Goal: Task Accomplishment & Management: Manage account settings

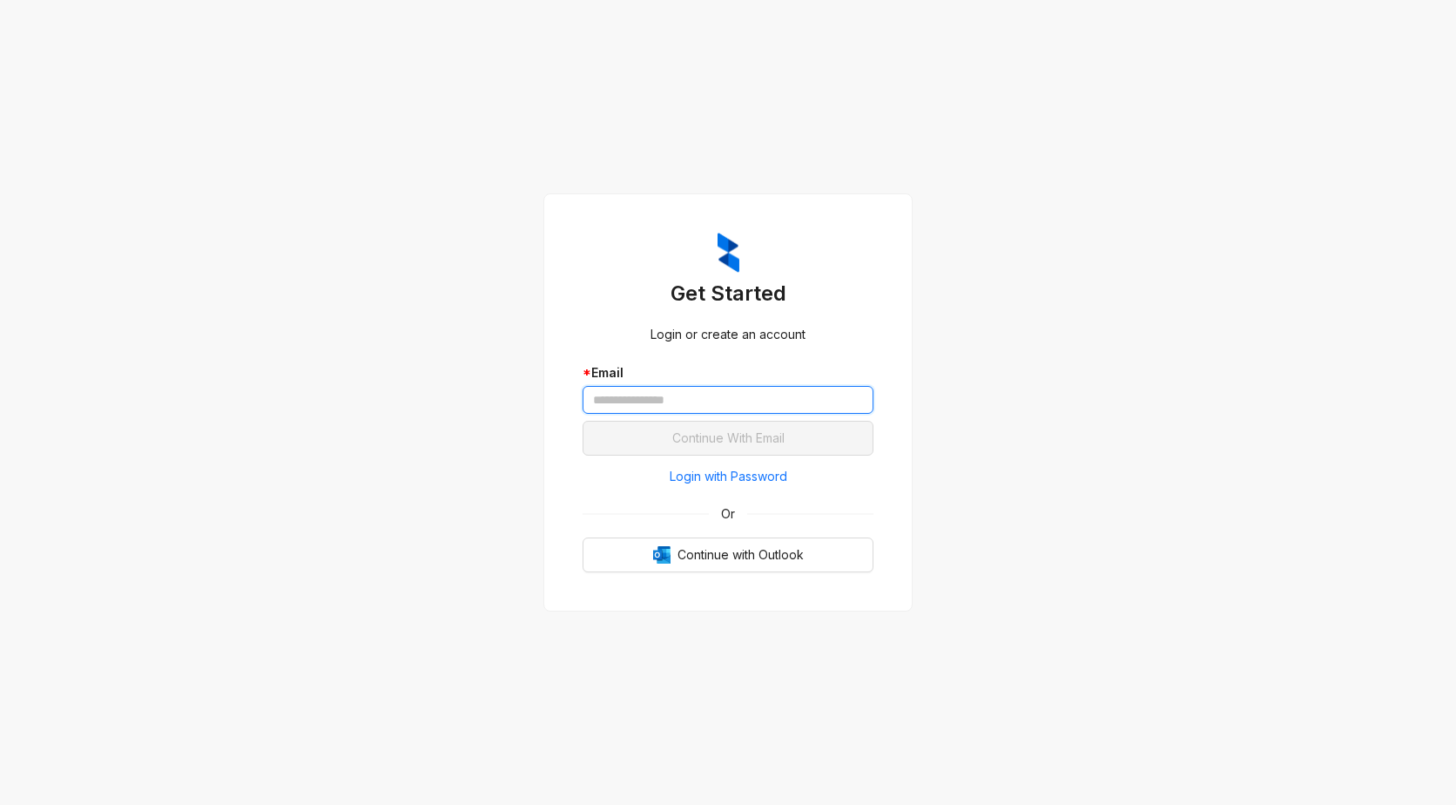
click at [712, 394] on input "text" at bounding box center [728, 400] width 291 height 28
type input "**********"
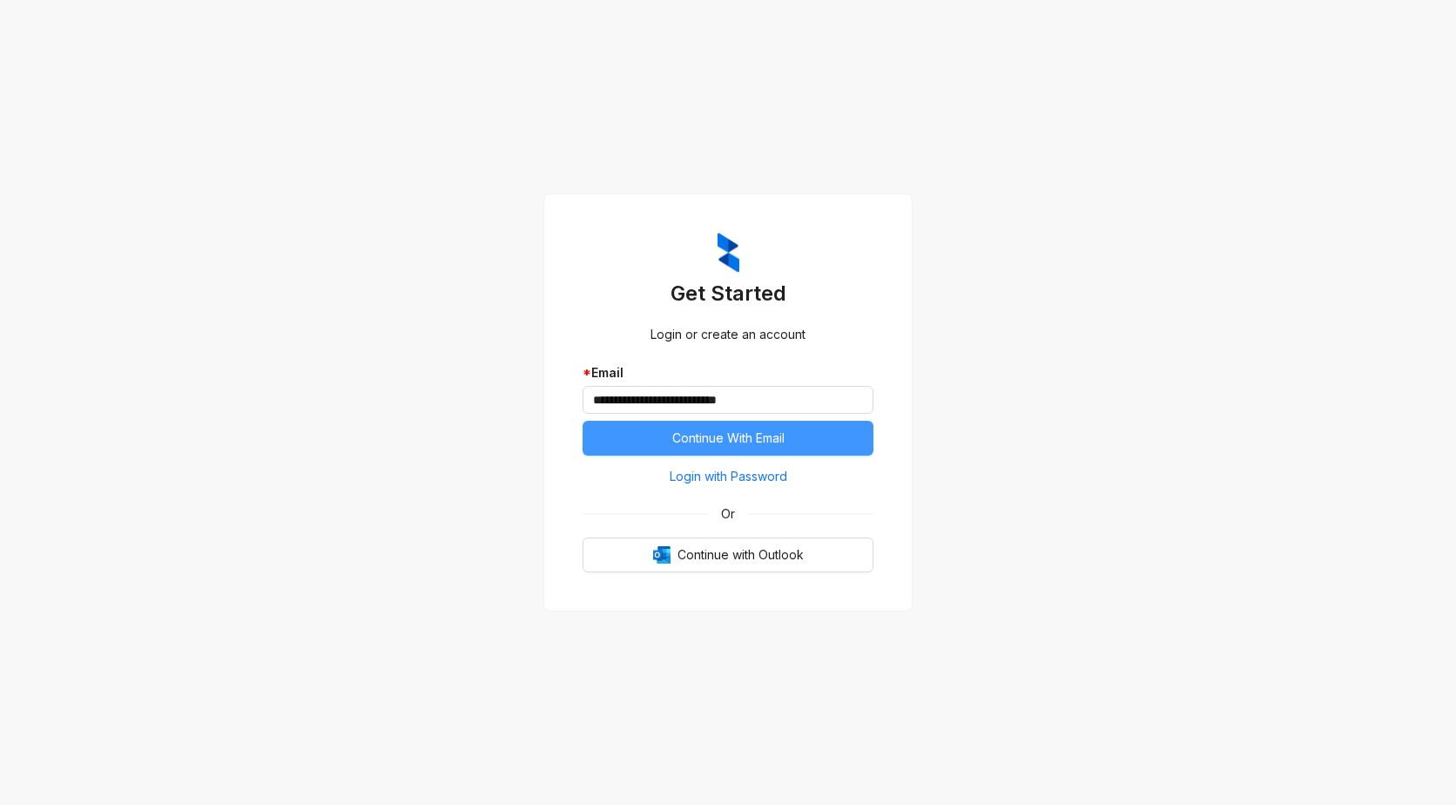
click at [706, 436] on span "Continue With Email" at bounding box center [728, 438] width 112 height 19
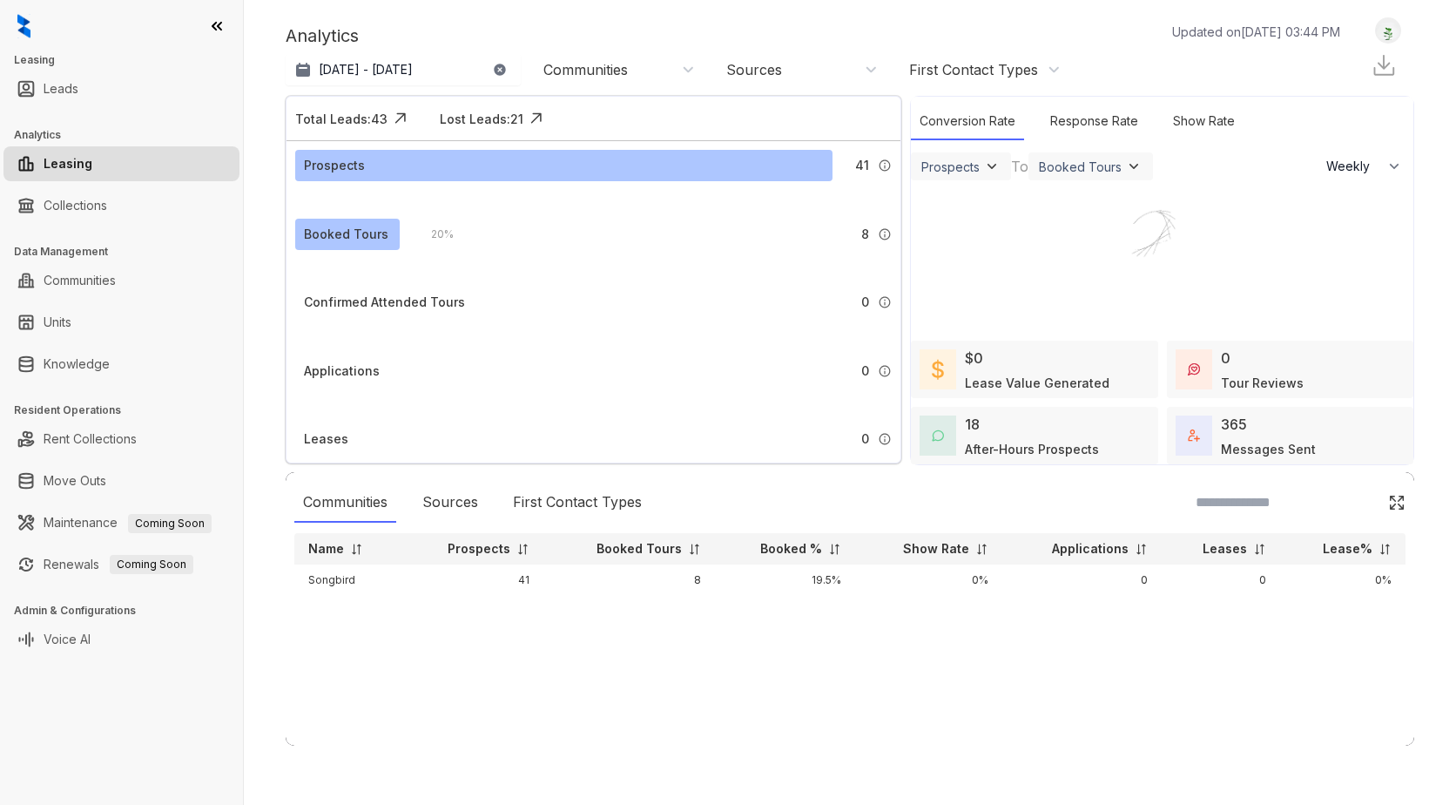
select select "******"
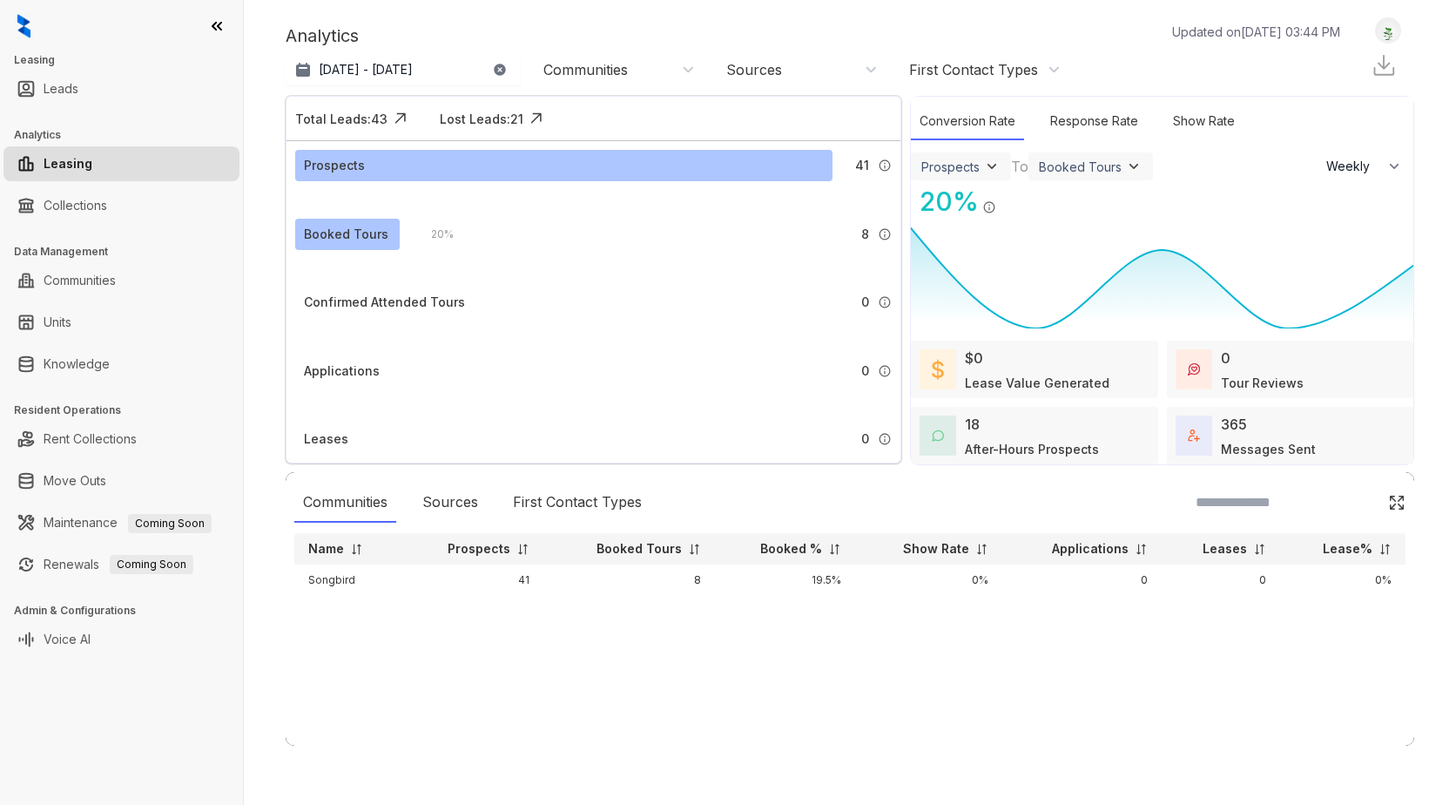
click at [1390, 36] on img at bounding box center [1388, 31] width 24 height 18
click at [1219, 37] on p "Updated on [DATE] 03:44 PM" at bounding box center [1256, 32] width 168 height 18
click at [216, 23] on icon at bounding box center [217, 26] width 9 height 7
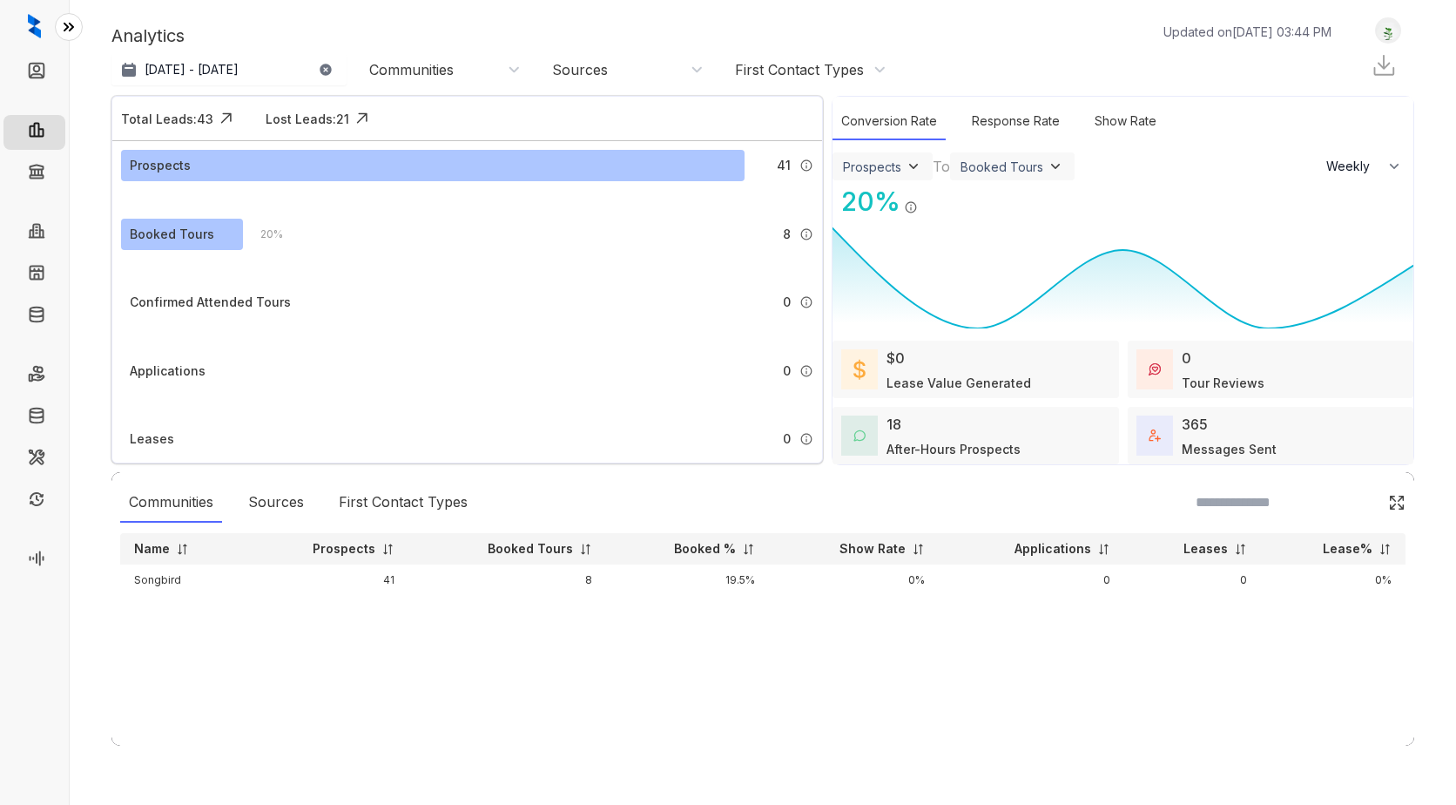
click at [902, 646] on div "Communities Sources First Contact Types Name Prospects Booked Tours Booked % Sh…" at bounding box center [762, 608] width 1303 height 273
click at [54, 452] on link "Maintenance" at bounding box center [96, 459] width 84 height 15
click at [69, 25] on icon at bounding box center [68, 26] width 17 height 17
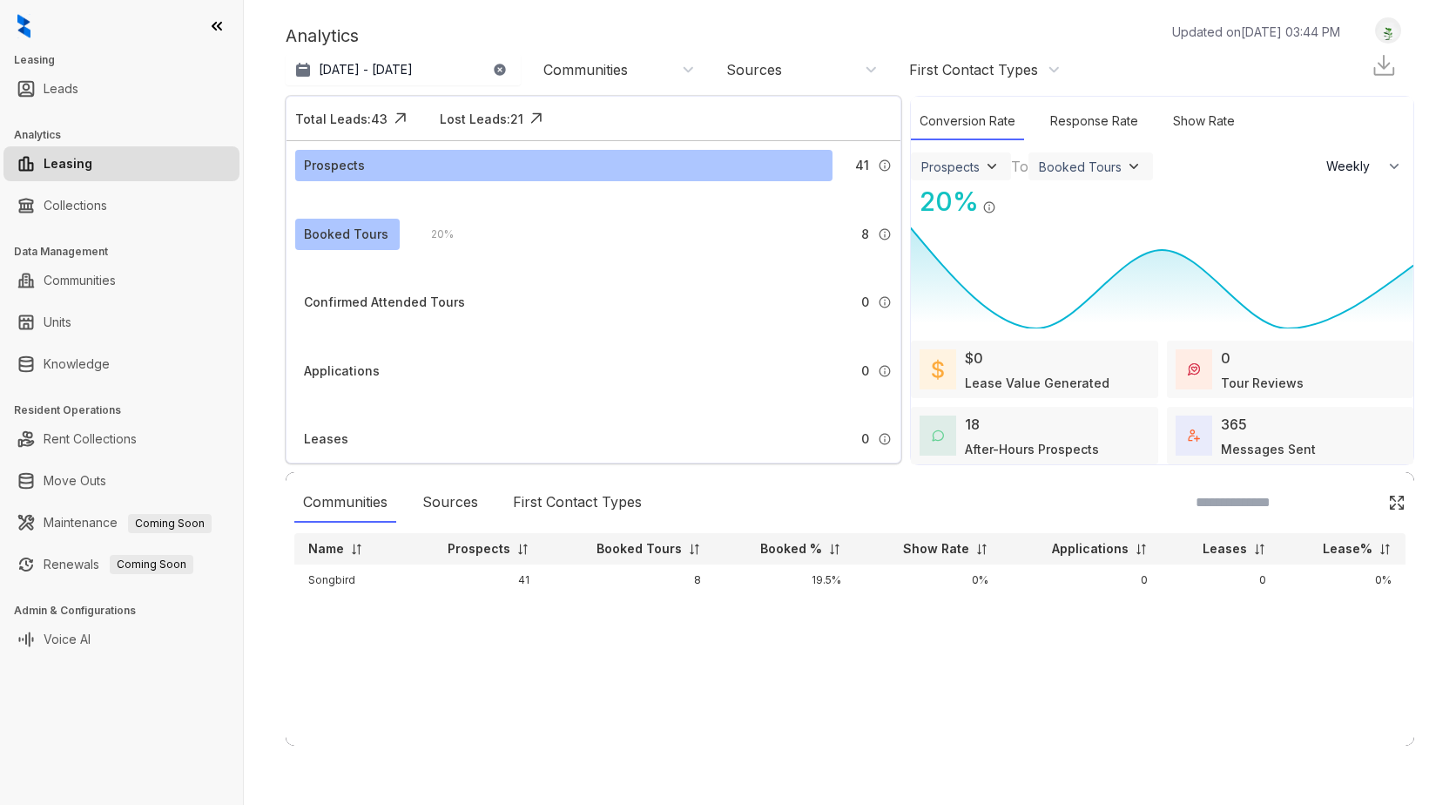
click at [447, 677] on div "Communities Sources First Contact Types Name Prospects Booked Tours Booked % Sh…" at bounding box center [850, 608] width 1129 height 273
click at [63, 447] on link "Rent Collections" at bounding box center [90, 439] width 93 height 35
click at [123, 440] on link "Rent Collections" at bounding box center [90, 439] width 93 height 35
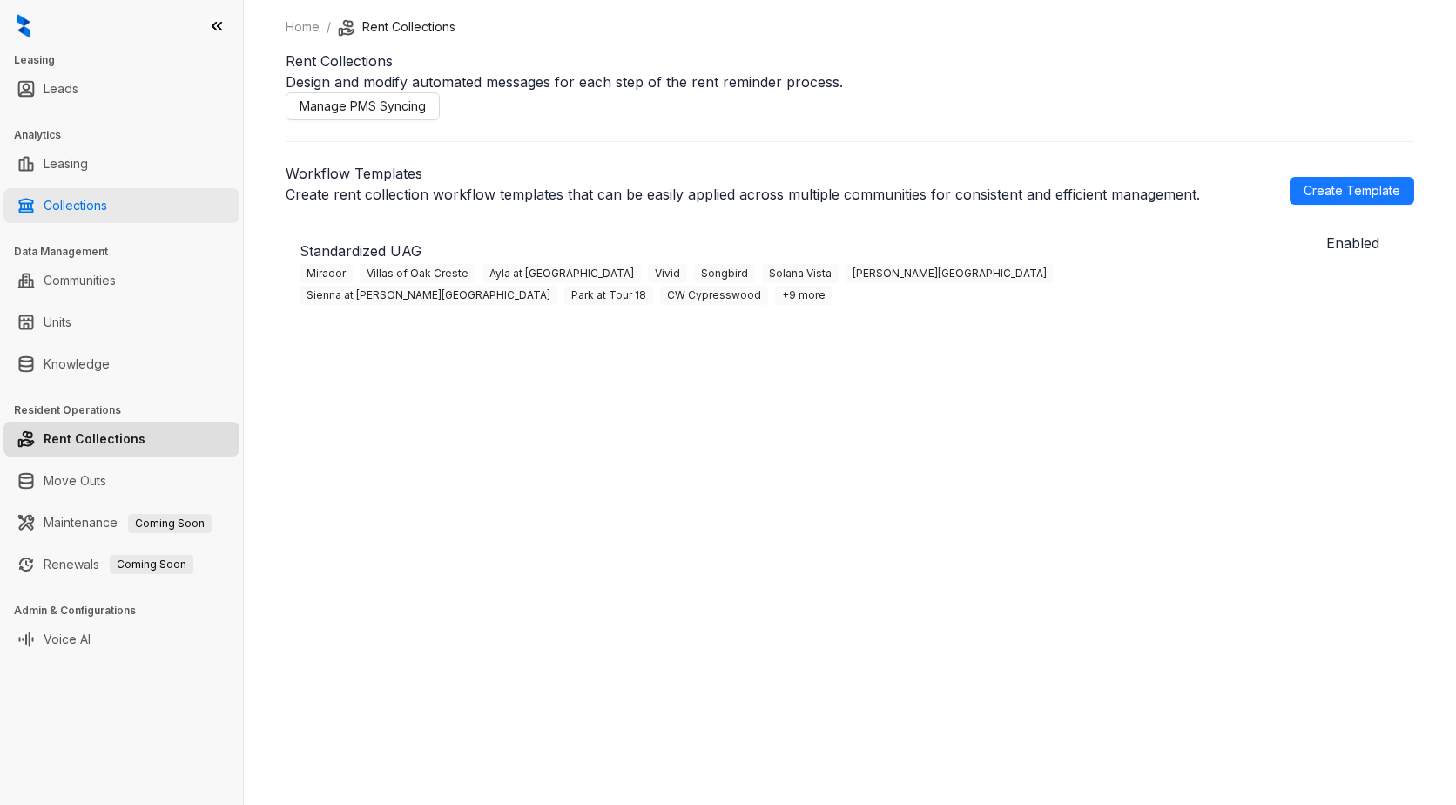
click at [81, 206] on link "Collections" at bounding box center [76, 205] width 64 height 35
click at [75, 163] on link "Leasing" at bounding box center [66, 163] width 44 height 35
click at [67, 90] on link "Leads" at bounding box center [61, 88] width 35 height 35
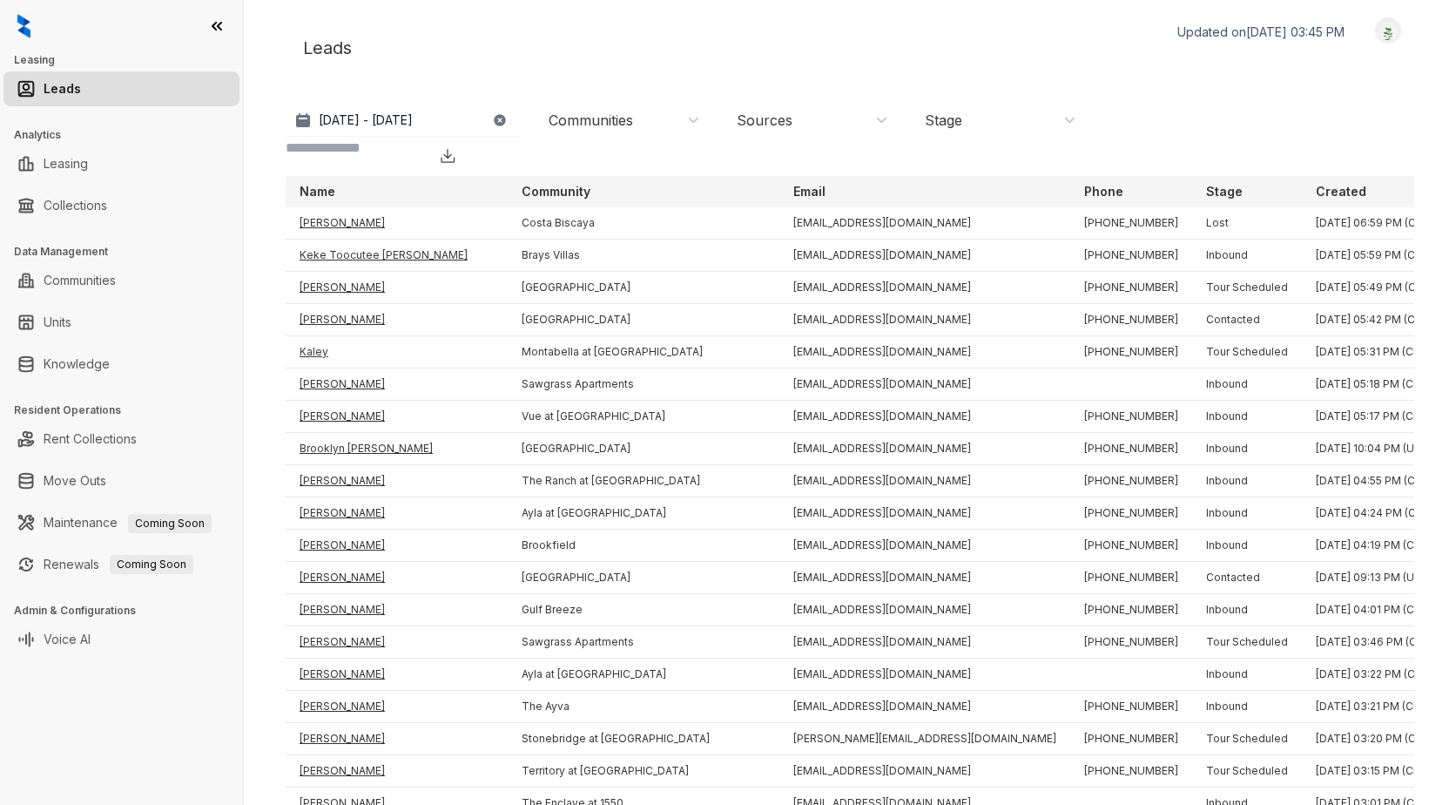
click at [218, 23] on icon at bounding box center [216, 25] width 17 height 17
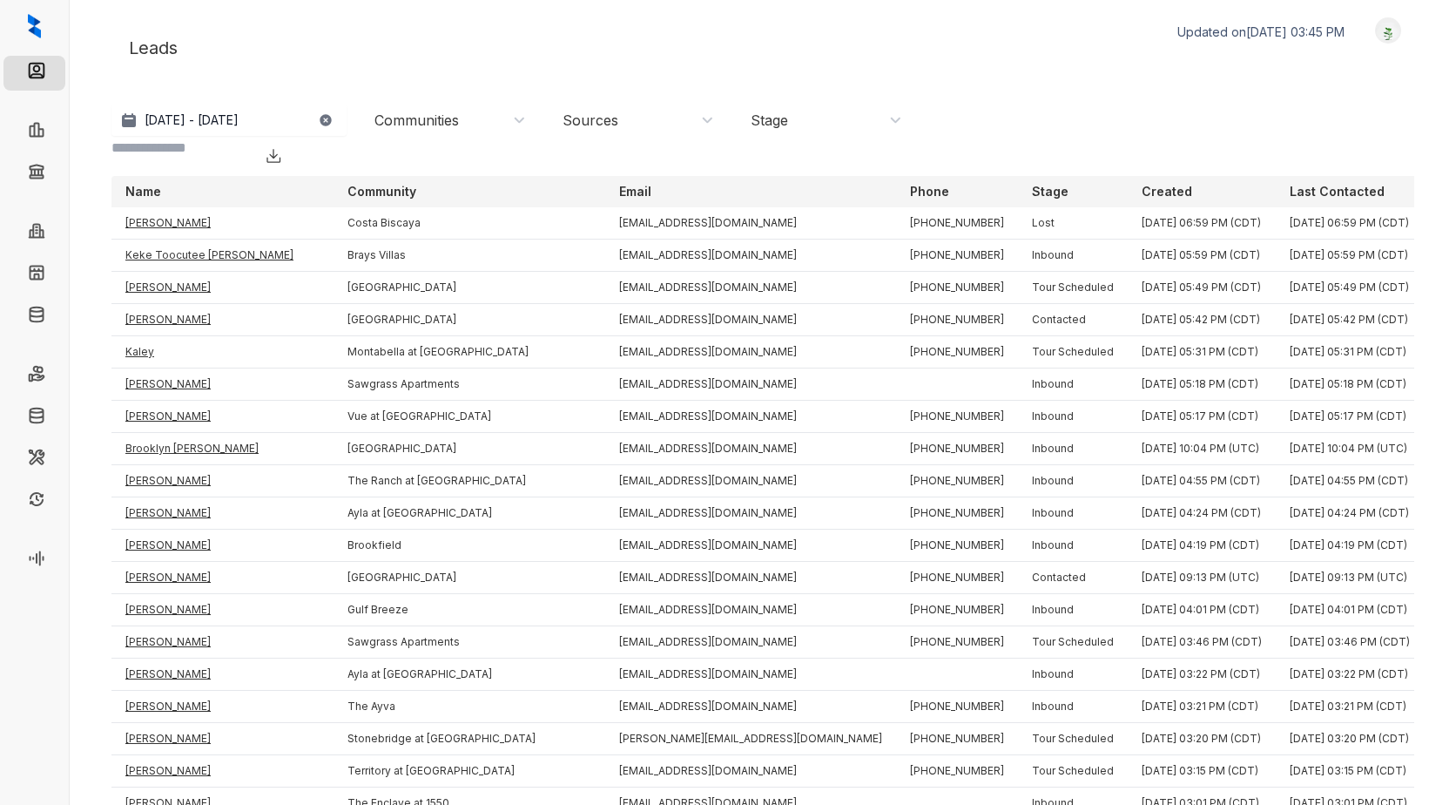
click at [69, 30] on icon at bounding box center [68, 27] width 9 height 7
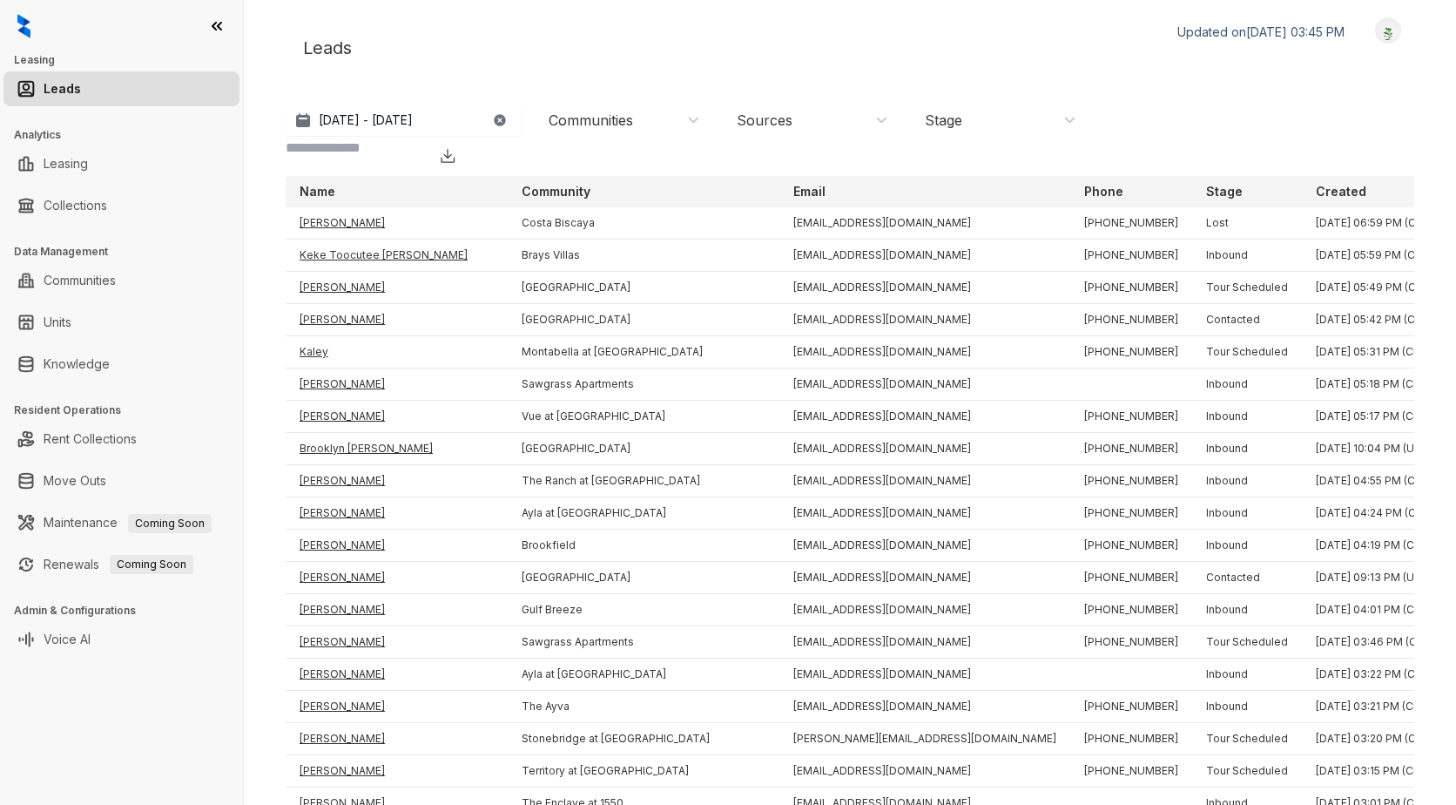
click at [1297, 30] on p "Updated on [DATE] 03:45 PM" at bounding box center [1261, 32] width 167 height 17
click at [1257, 30] on p "Updated on [DATE] 03:45 PM" at bounding box center [1261, 32] width 167 height 17
click at [1219, 33] on p "Updated on [DATE] 03:45 PM" at bounding box center [1261, 32] width 167 height 17
click at [425, 138] on input at bounding box center [355, 148] width 139 height 21
click at [65, 318] on link "Units" at bounding box center [58, 322] width 28 height 35
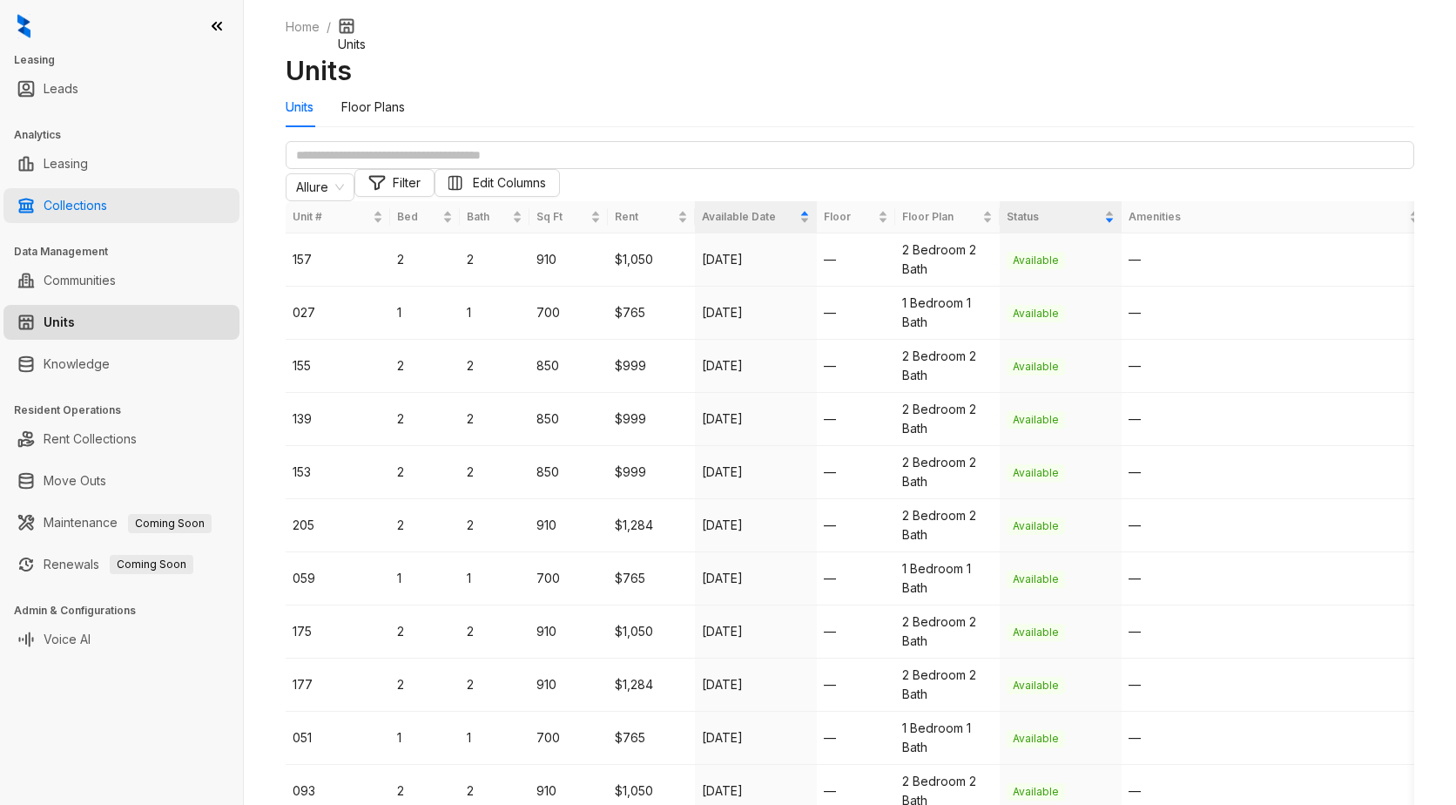
click at [71, 206] on link "Collections" at bounding box center [76, 205] width 64 height 35
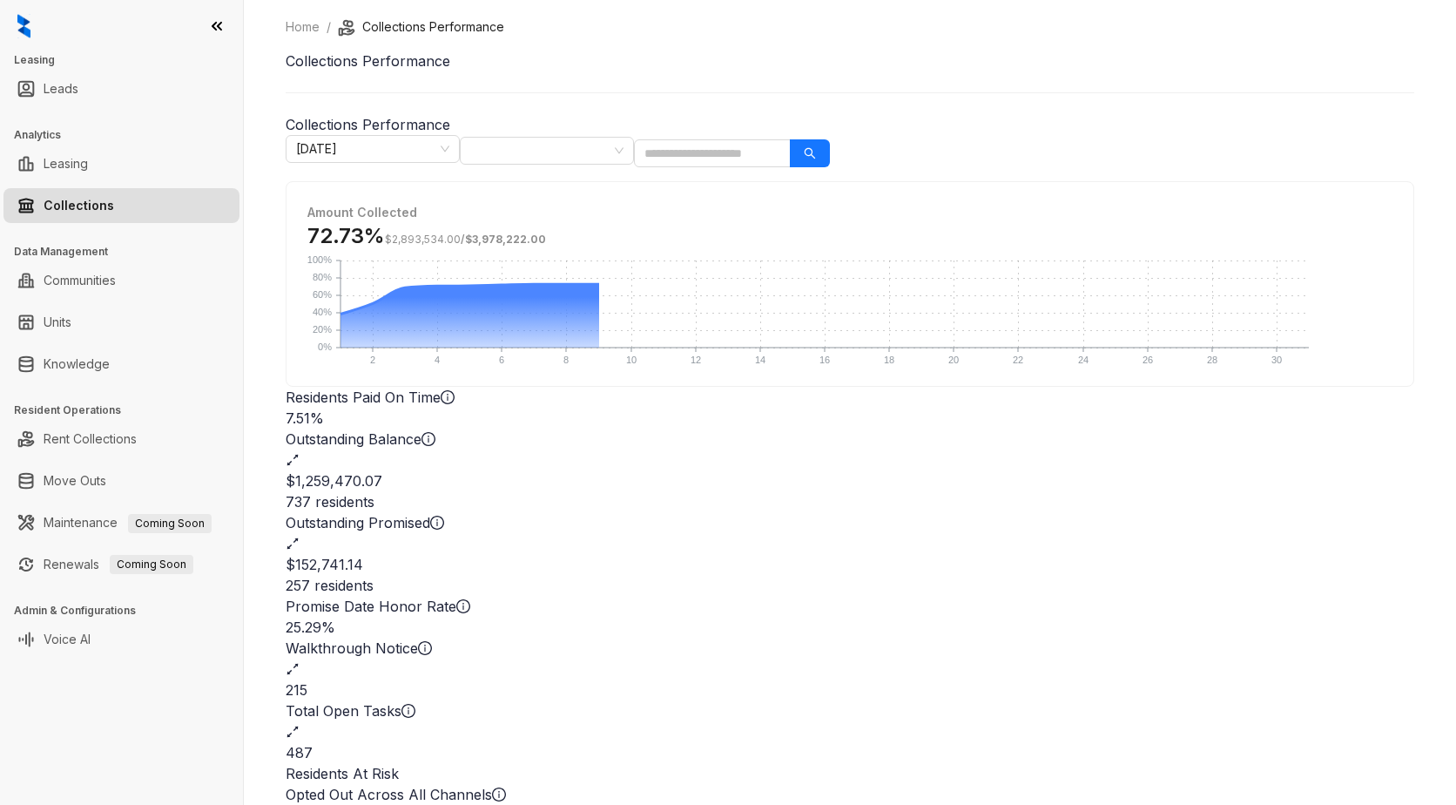
click at [216, 23] on icon at bounding box center [217, 26] width 9 height 7
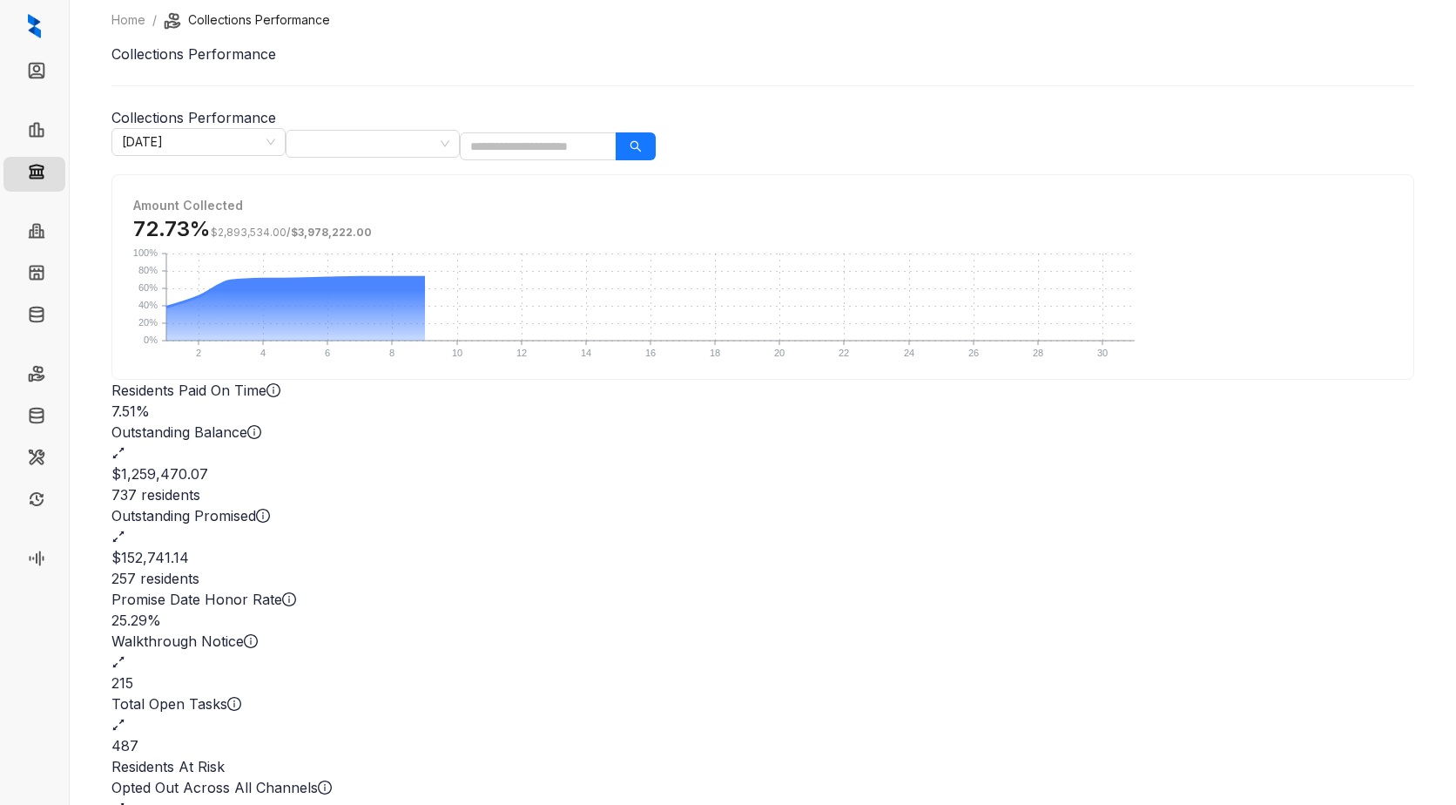
scroll to position [9, 0]
click at [607, 671] on div "215" at bounding box center [762, 681] width 1303 height 21
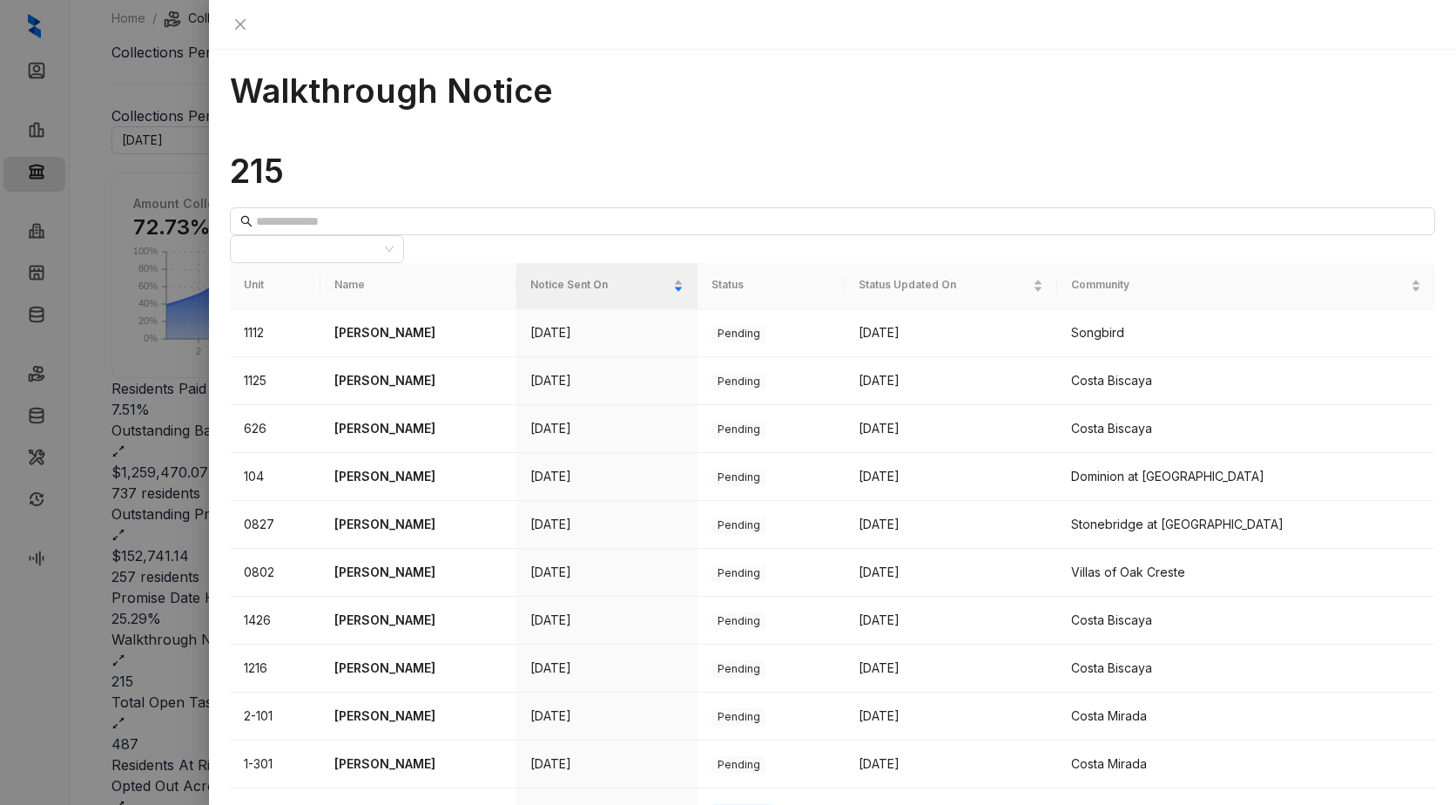
click at [247, 24] on icon "close" at bounding box center [240, 24] width 14 height 14
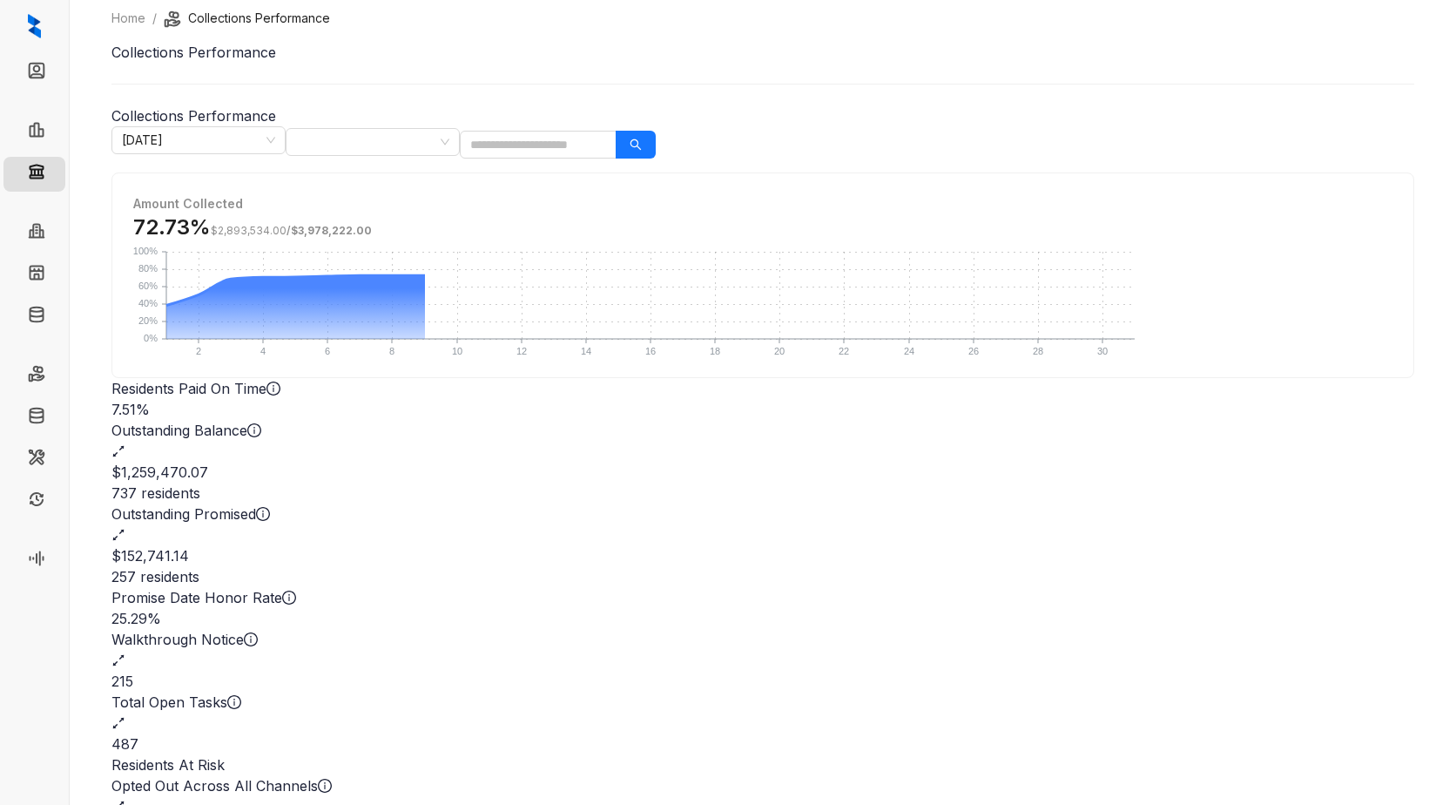
click at [577, 462] on h2 "$1,259,470.07" at bounding box center [762, 472] width 1303 height 21
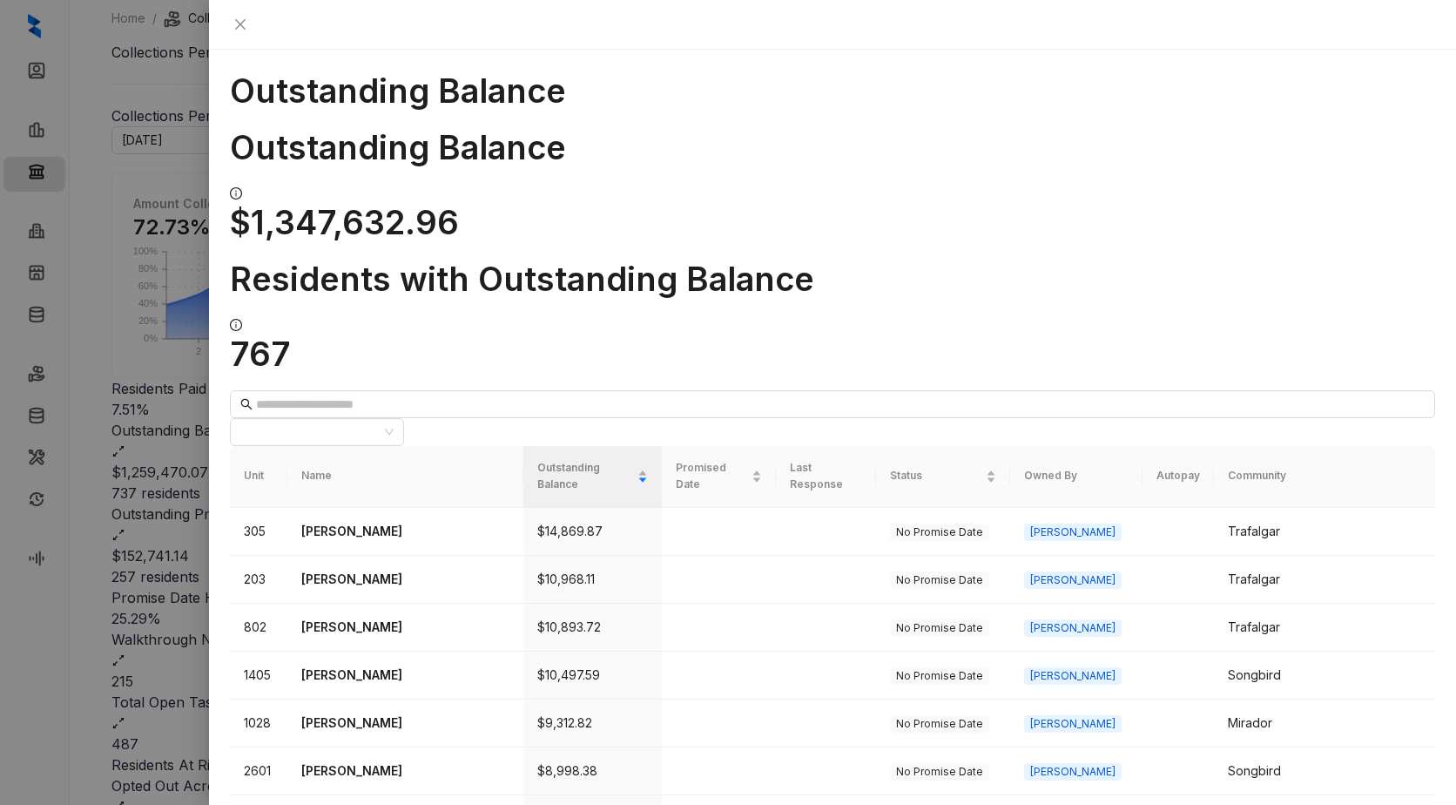
click at [982, 127] on div "Outstanding Balance $1,347,632.96 Residents with Outstanding Balance 767" at bounding box center [832, 250] width 1205 height 246
click at [1129, 71] on h1 "Outstanding Balance" at bounding box center [832, 91] width 1205 height 40
click at [246, 21] on icon "close" at bounding box center [240, 24] width 10 height 10
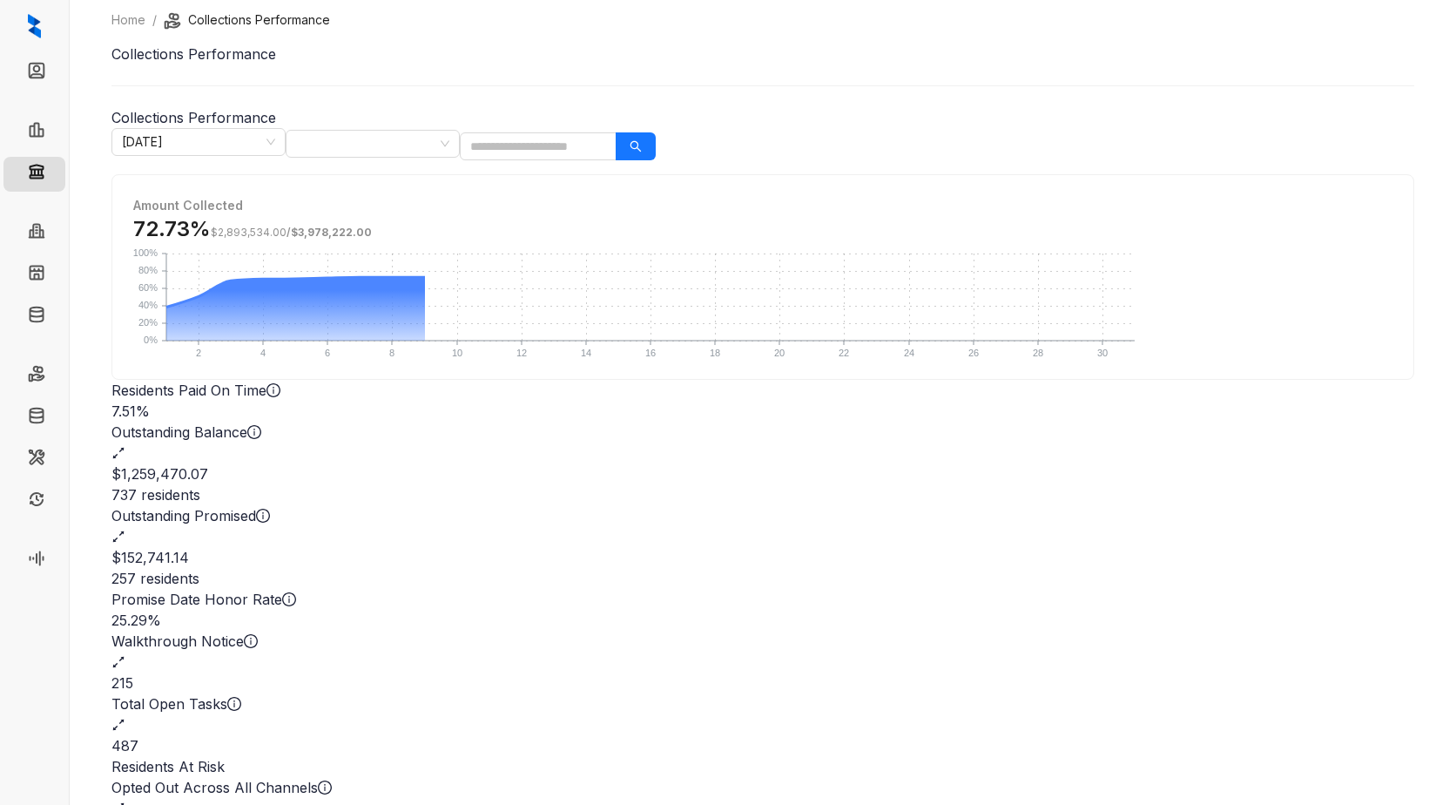
scroll to position [9, 0]
click at [460, 134] on div "All Communities" at bounding box center [373, 142] width 174 height 28
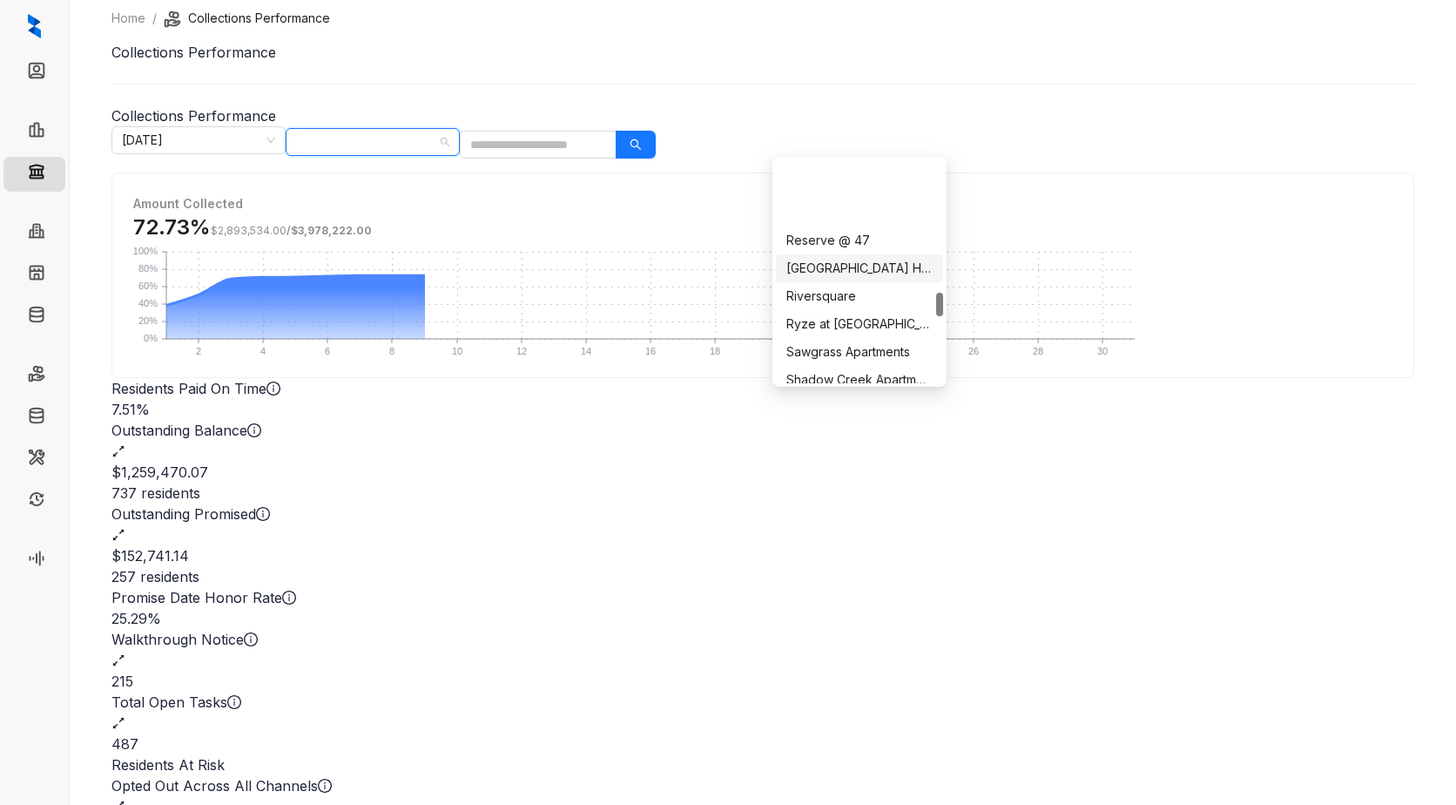
scroll to position [1219, 0]
click at [850, 376] on div "Songbird" at bounding box center [860, 376] width 146 height 19
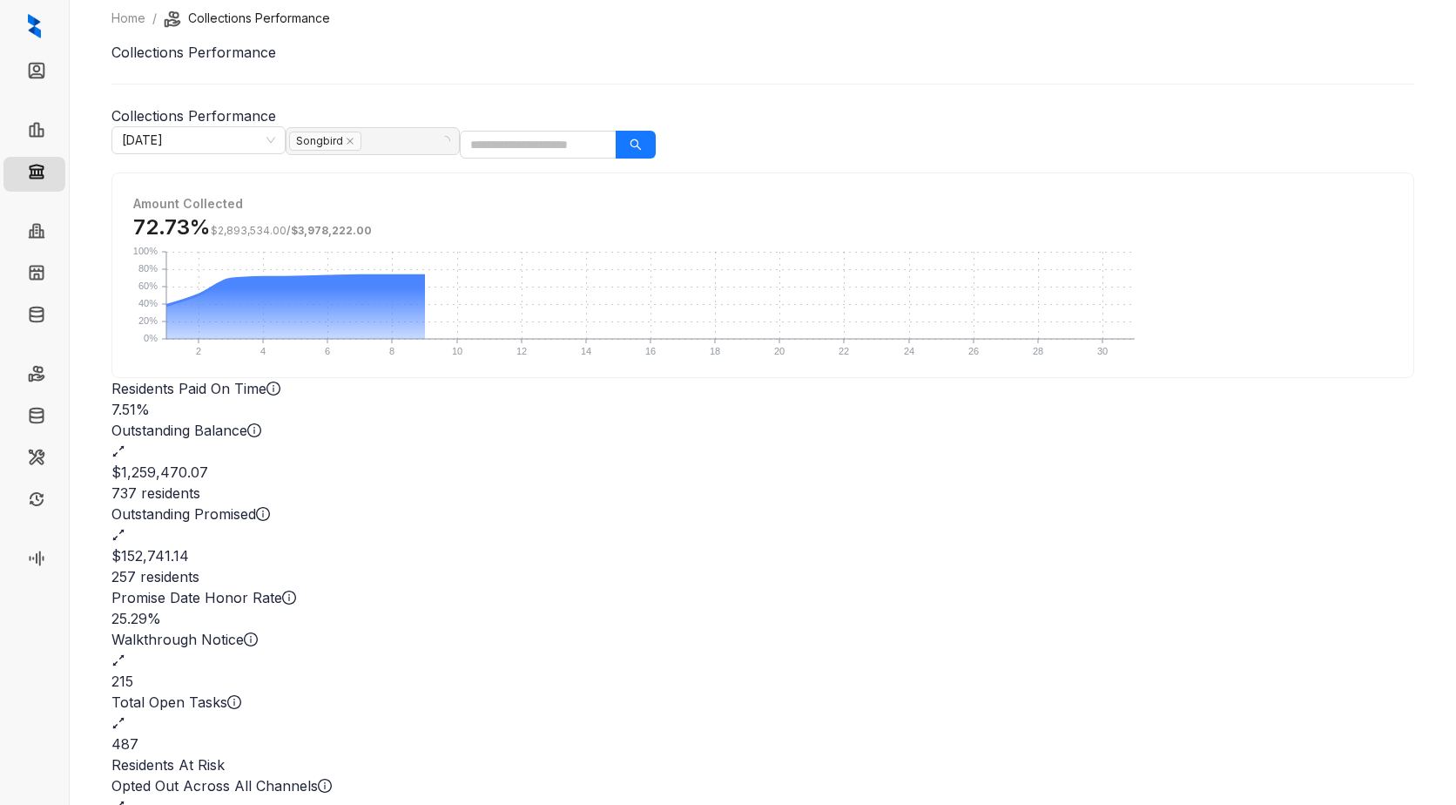
click at [1209, 145] on div "Home / Collections Performance Collections Performance Collections Performance …" at bounding box center [763, 402] width 1387 height 805
click at [1027, 733] on div "40" at bounding box center [762, 743] width 1303 height 21
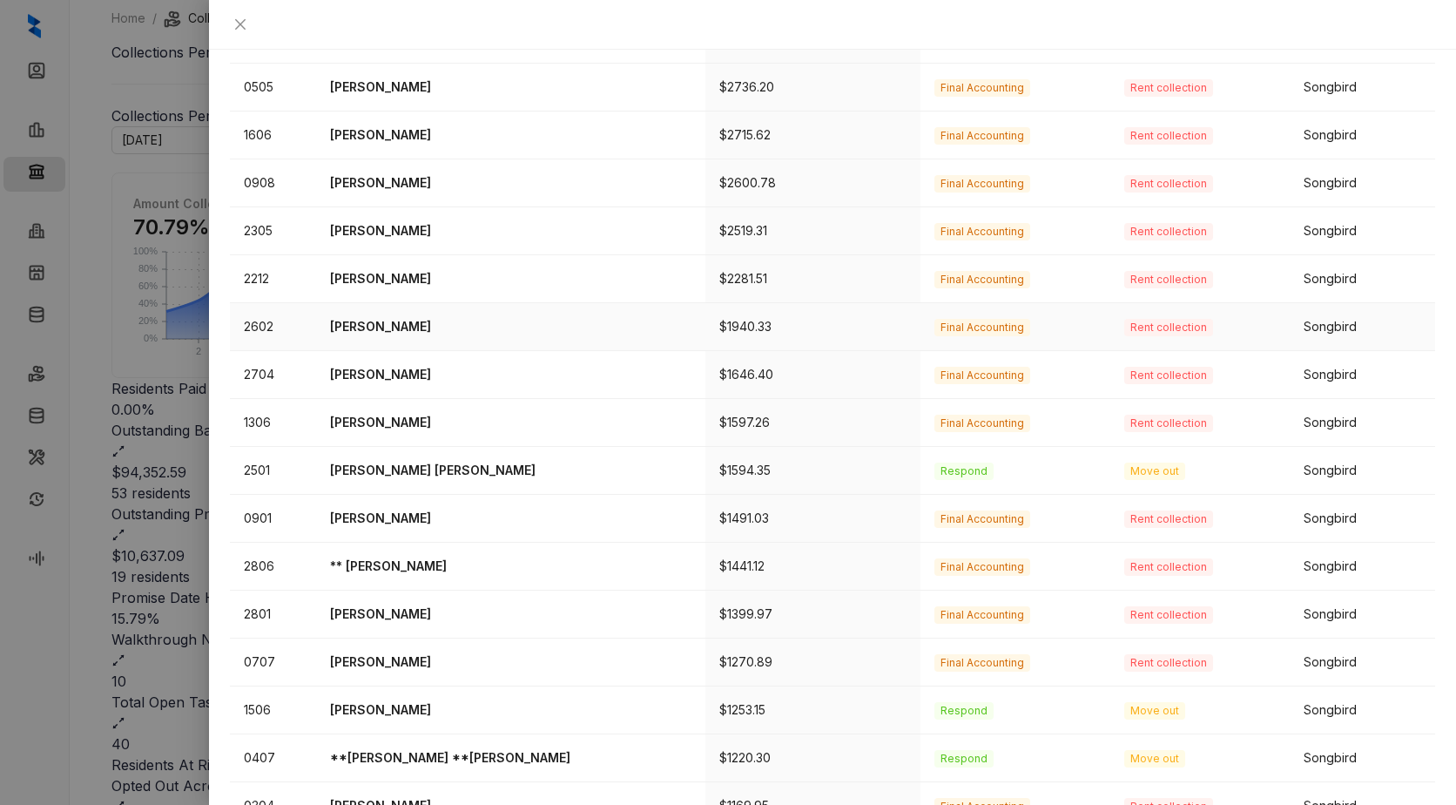
scroll to position [348, 0]
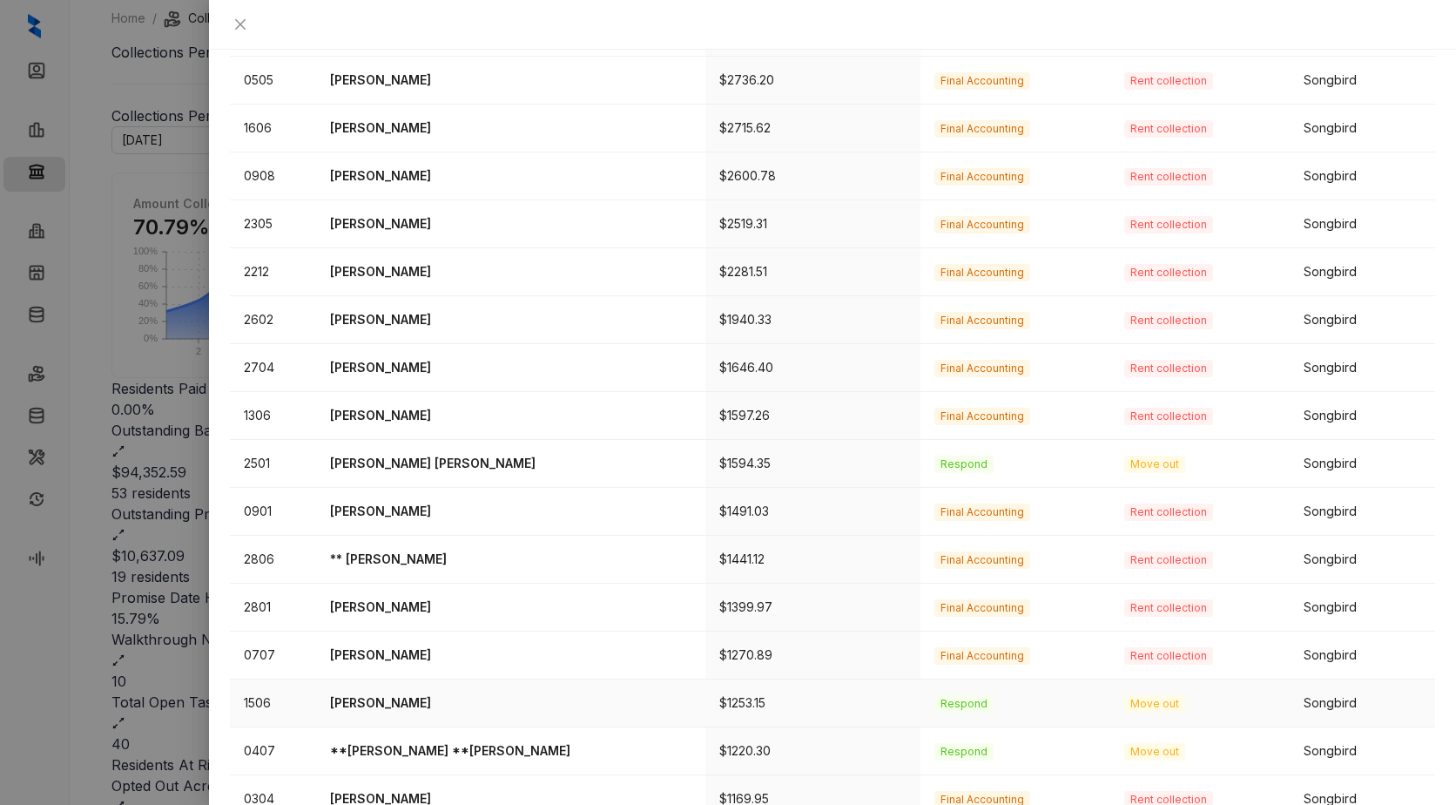
click at [1124, 695] on span "Move out" at bounding box center [1154, 703] width 61 height 17
click at [1131, 727] on td "Move out" at bounding box center [1200, 751] width 179 height 48
click at [1124, 743] on span "Move out" at bounding box center [1154, 751] width 61 height 17
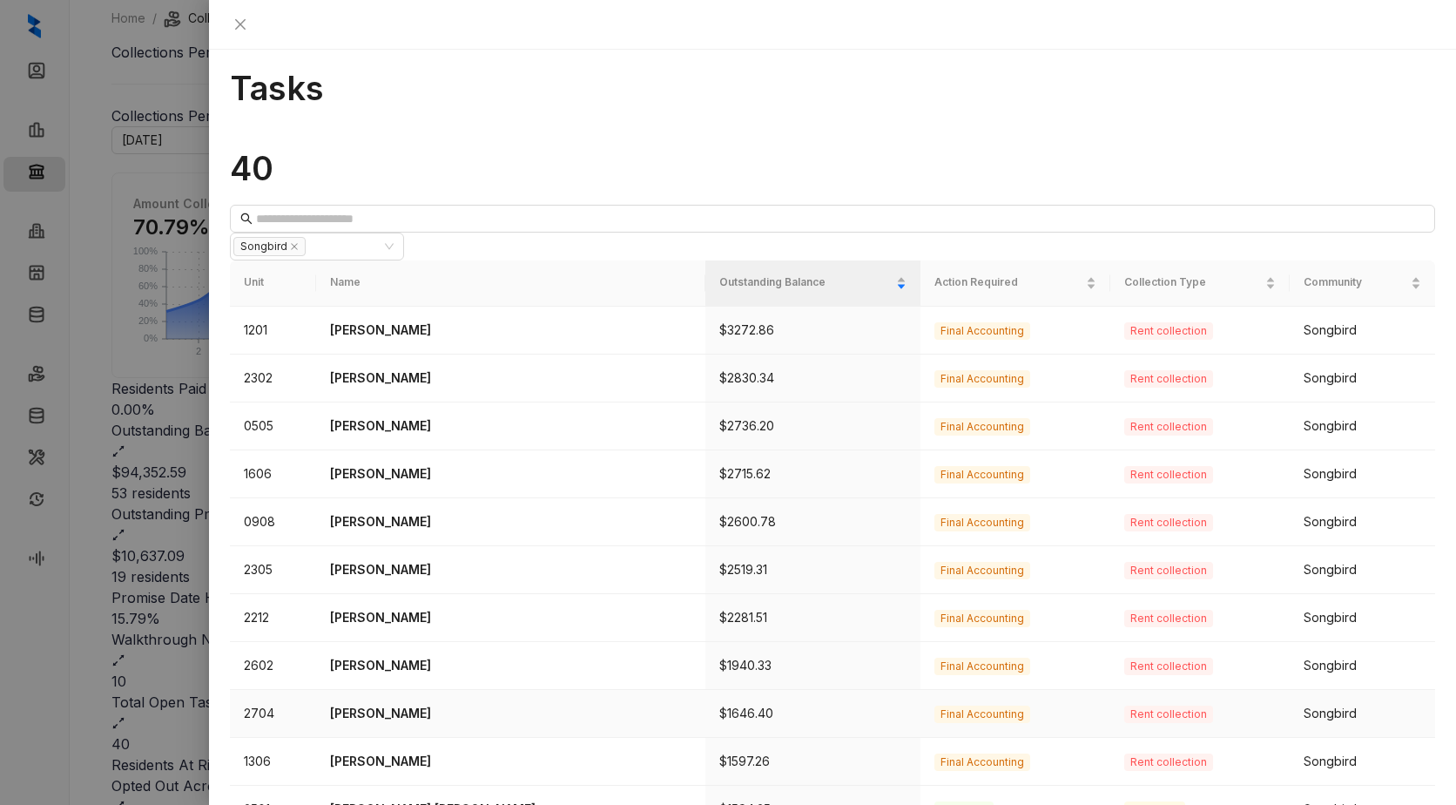
scroll to position [0, 0]
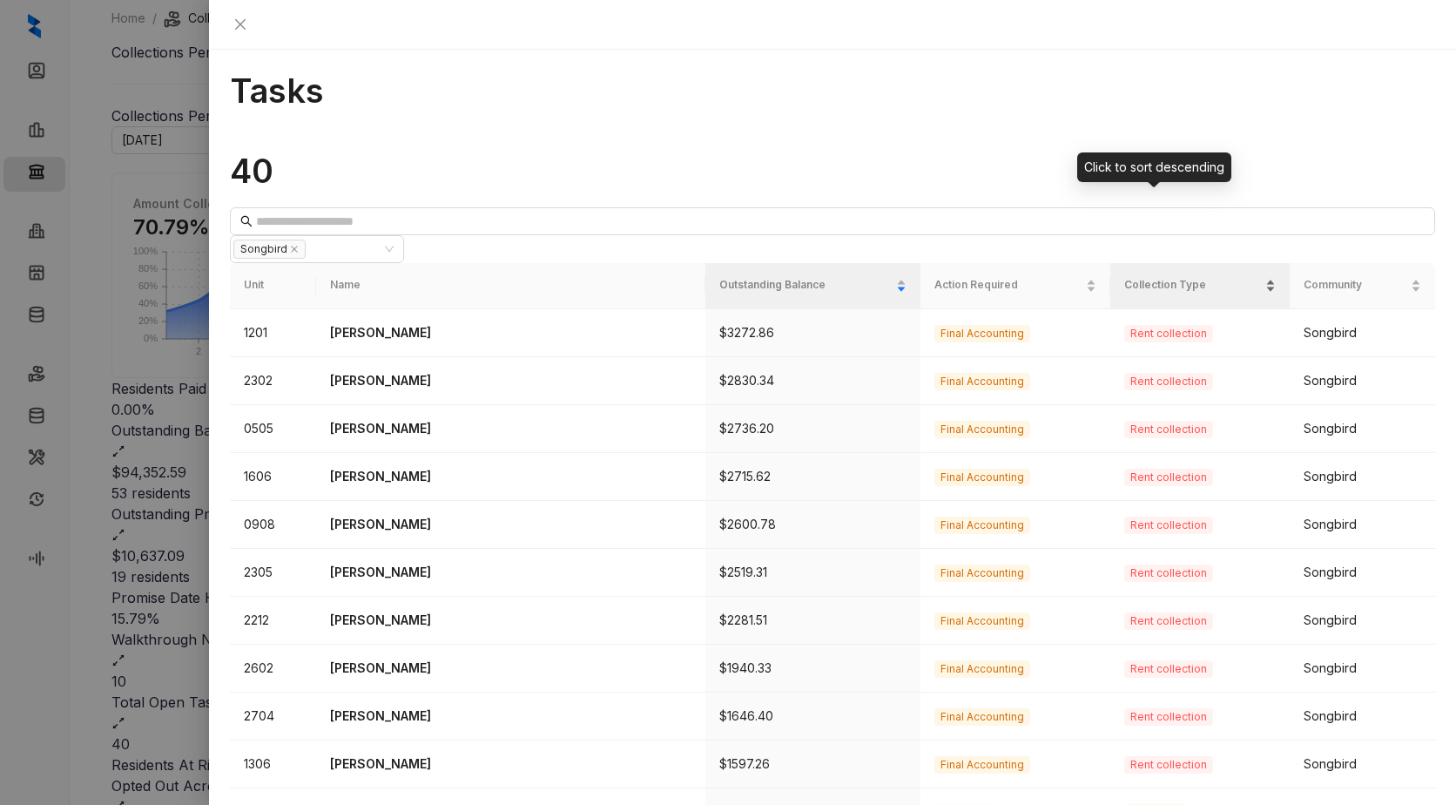
click at [1229, 277] on div "Collection Type" at bounding box center [1200, 285] width 152 height 17
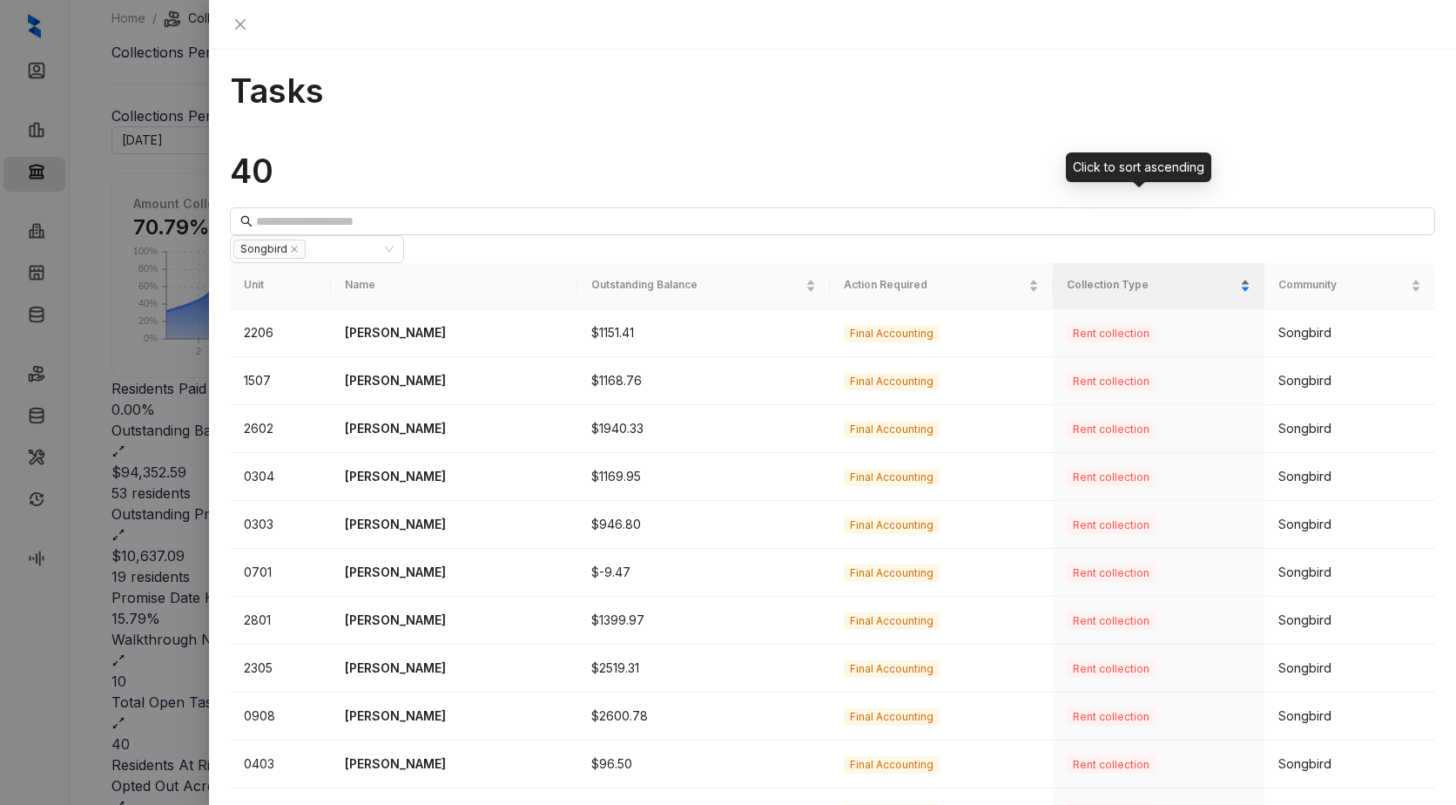
click at [1220, 277] on div "Collection Type" at bounding box center [1158, 285] width 183 height 17
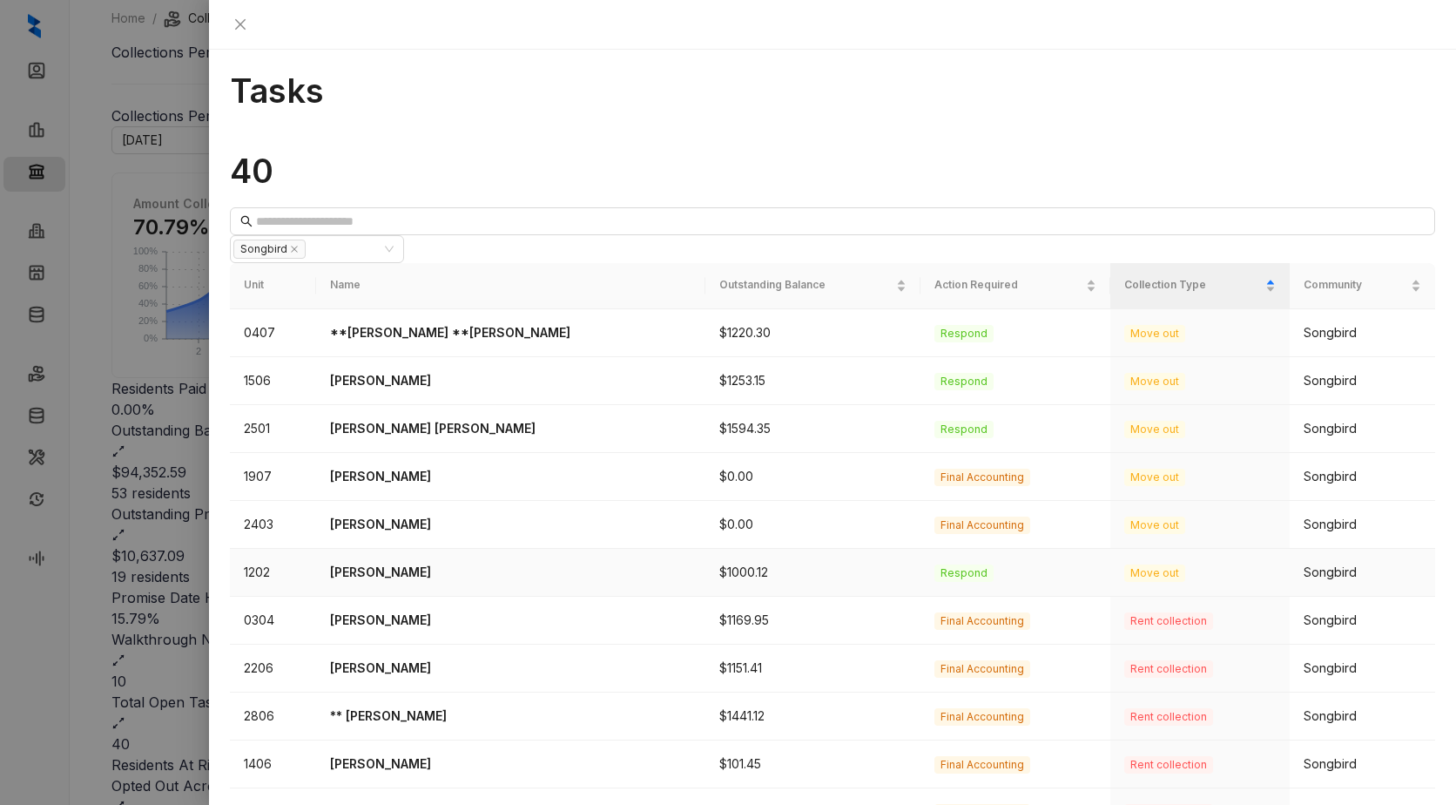
click at [1124, 564] on span "Move out" at bounding box center [1154, 572] width 61 height 17
click at [1124, 325] on span "Move out" at bounding box center [1154, 333] width 61 height 17
click at [1221, 277] on div "Collection Type" at bounding box center [1200, 285] width 152 height 17
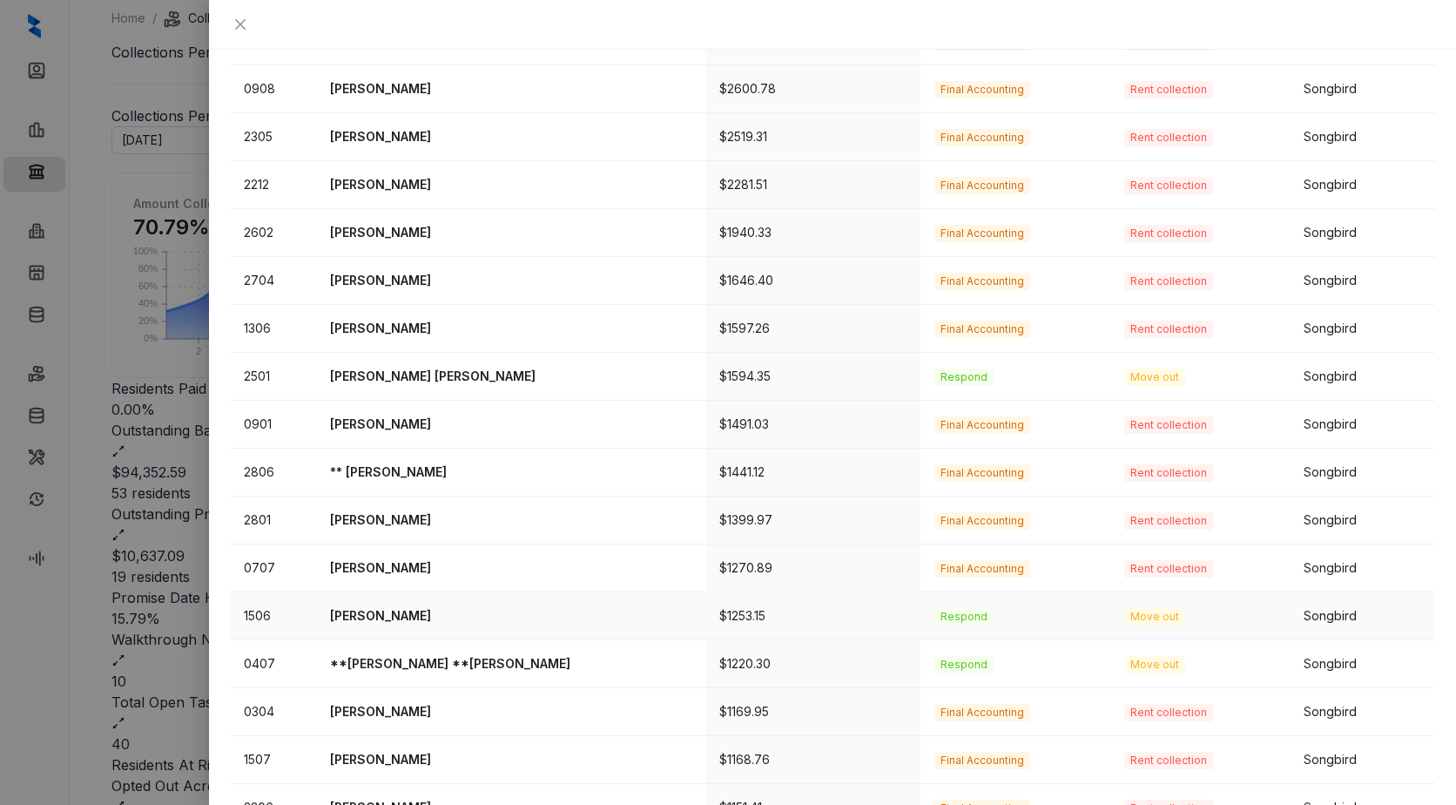
scroll to position [438, 0]
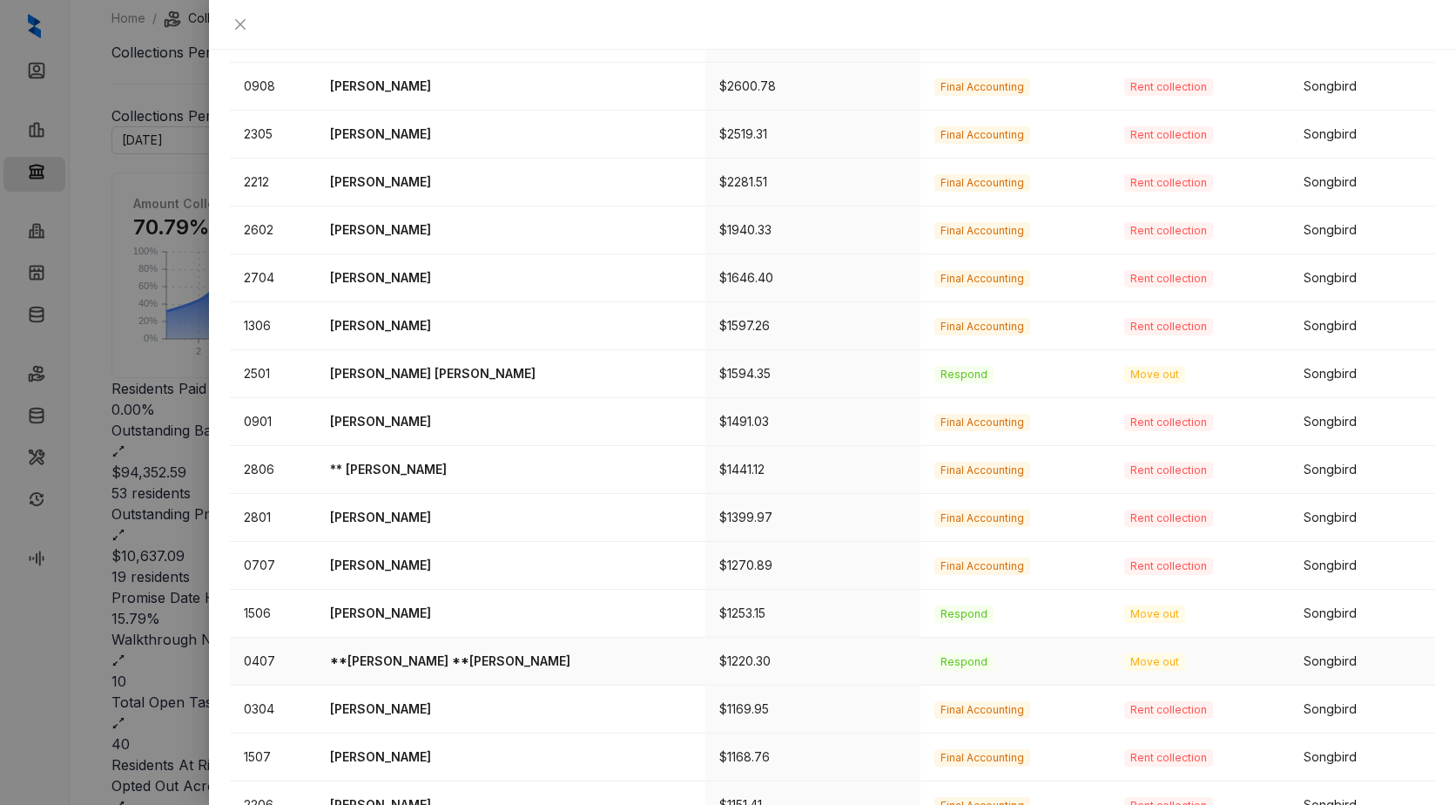
click at [935, 653] on span "Respond" at bounding box center [964, 661] width 59 height 17
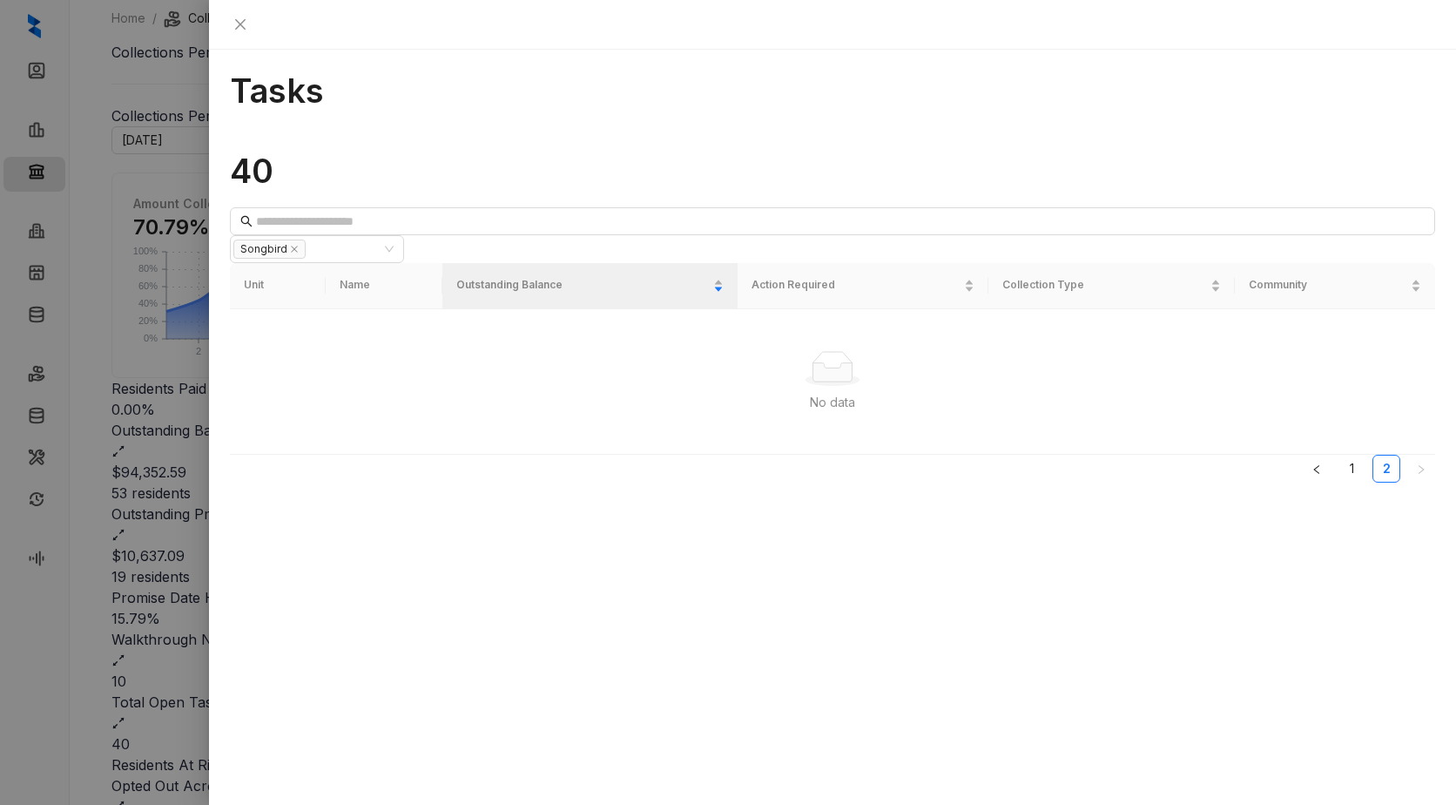
scroll to position [0, 0]
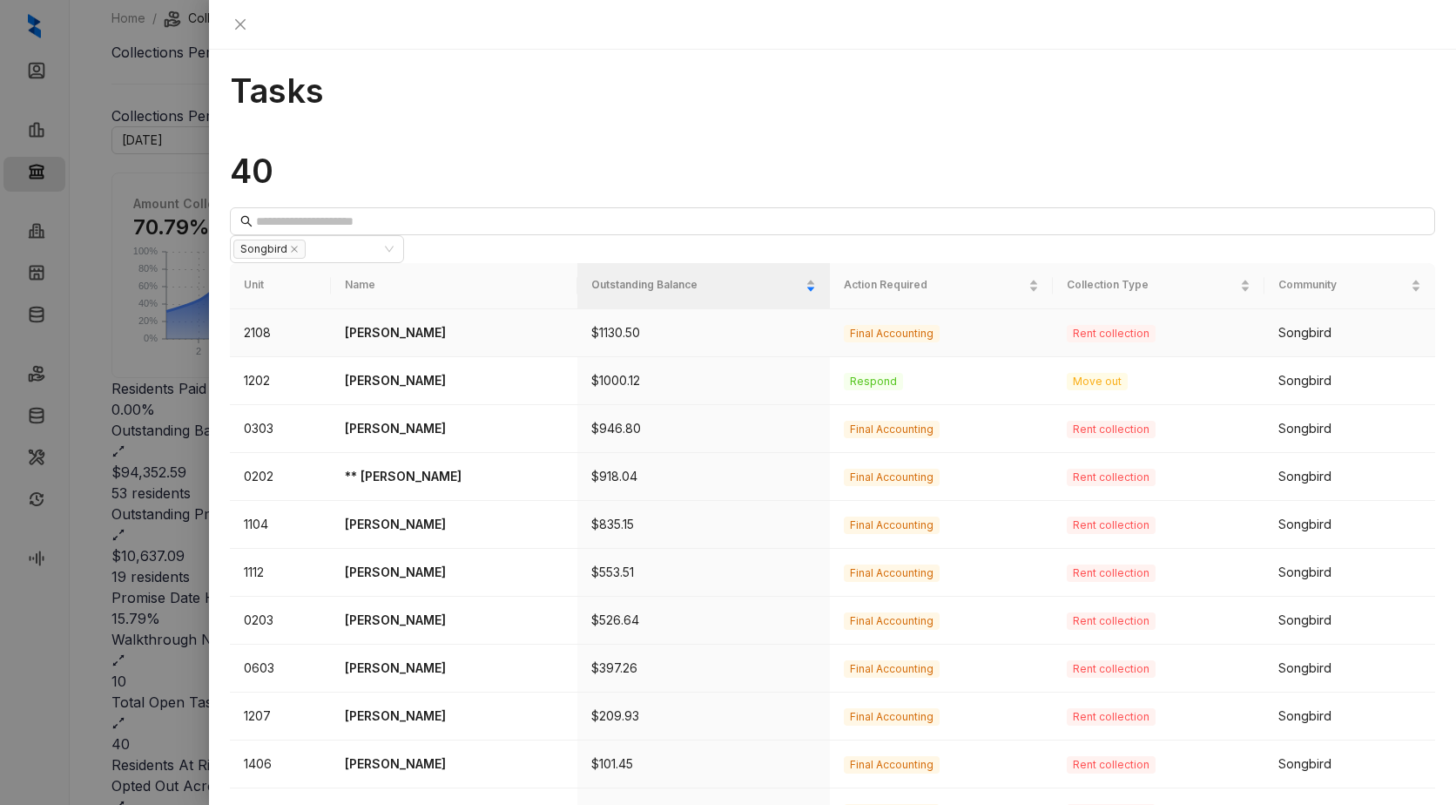
click at [927, 325] on span "Final Accounting" at bounding box center [892, 333] width 96 height 17
click at [880, 325] on span "Final Accounting" at bounding box center [892, 333] width 96 height 17
click at [733, 323] on p "$1130.50" at bounding box center [703, 332] width 225 height 19
click at [429, 323] on p "[PERSON_NAME]" at bounding box center [454, 332] width 219 height 19
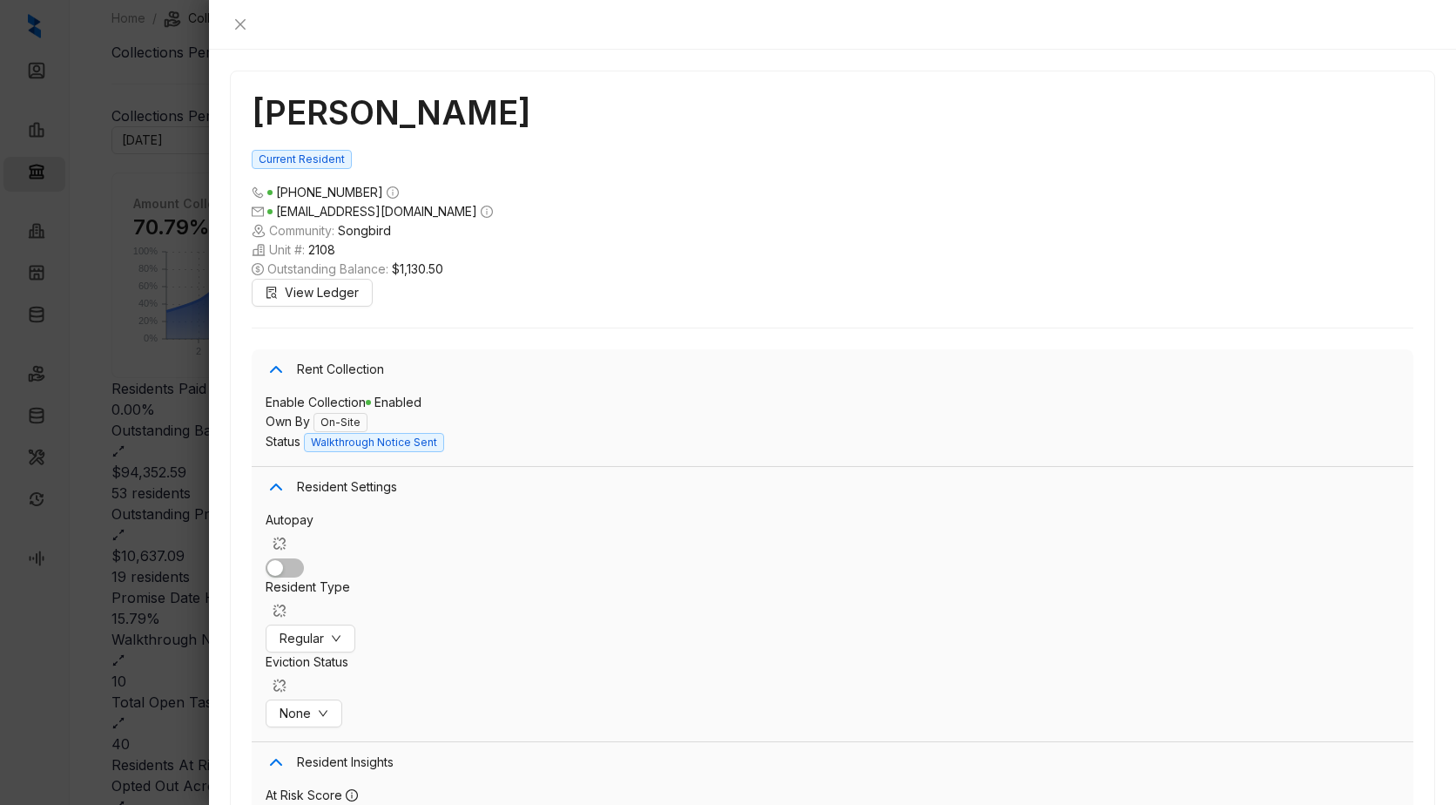
scroll to position [9192, 0]
click at [1322, 715] on span "Add Promise Date" at bounding box center [1298, 711] width 104 height 15
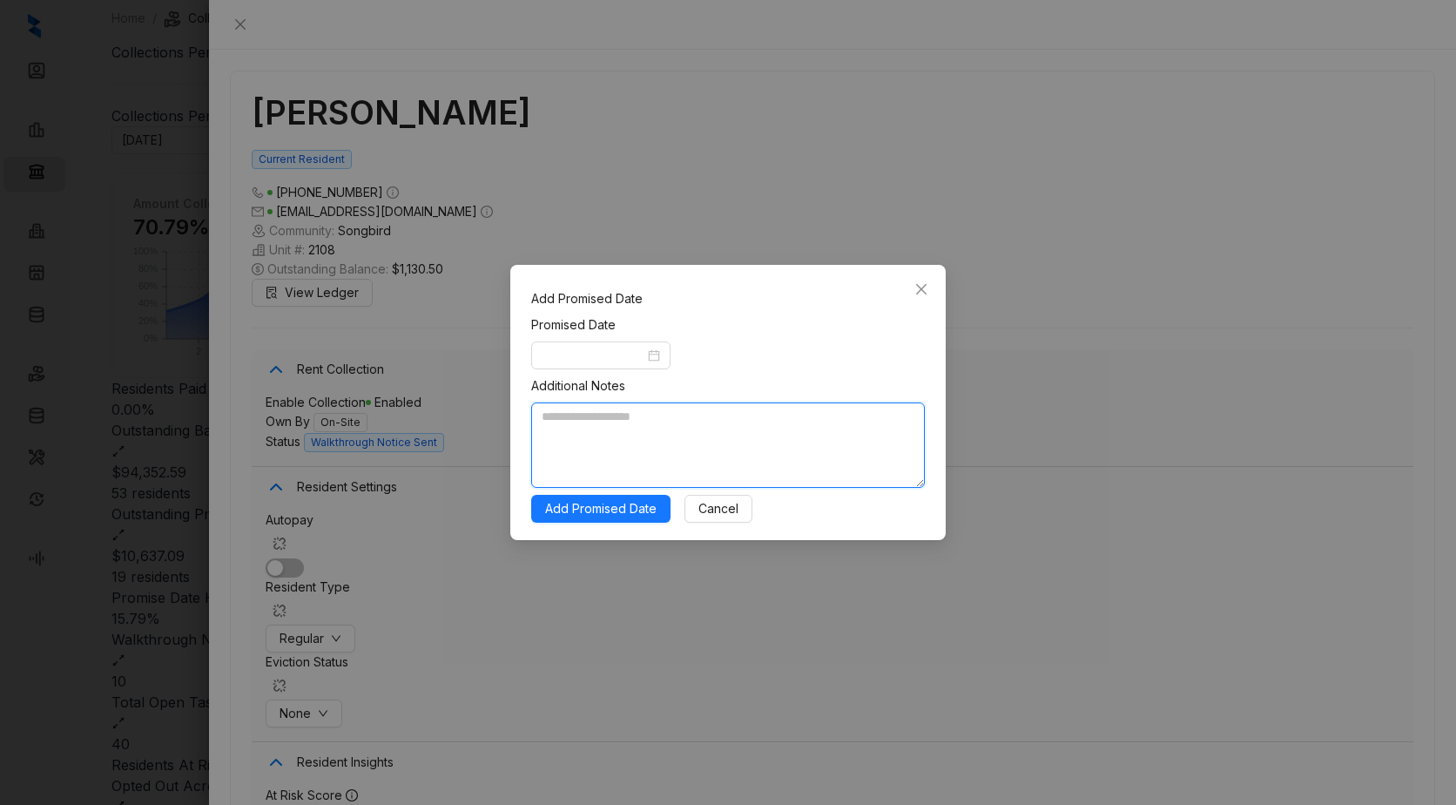
click at [670, 431] on textarea at bounding box center [728, 444] width 394 height 85
click at [657, 355] on div at bounding box center [601, 355] width 118 height 19
type textarea "**********"
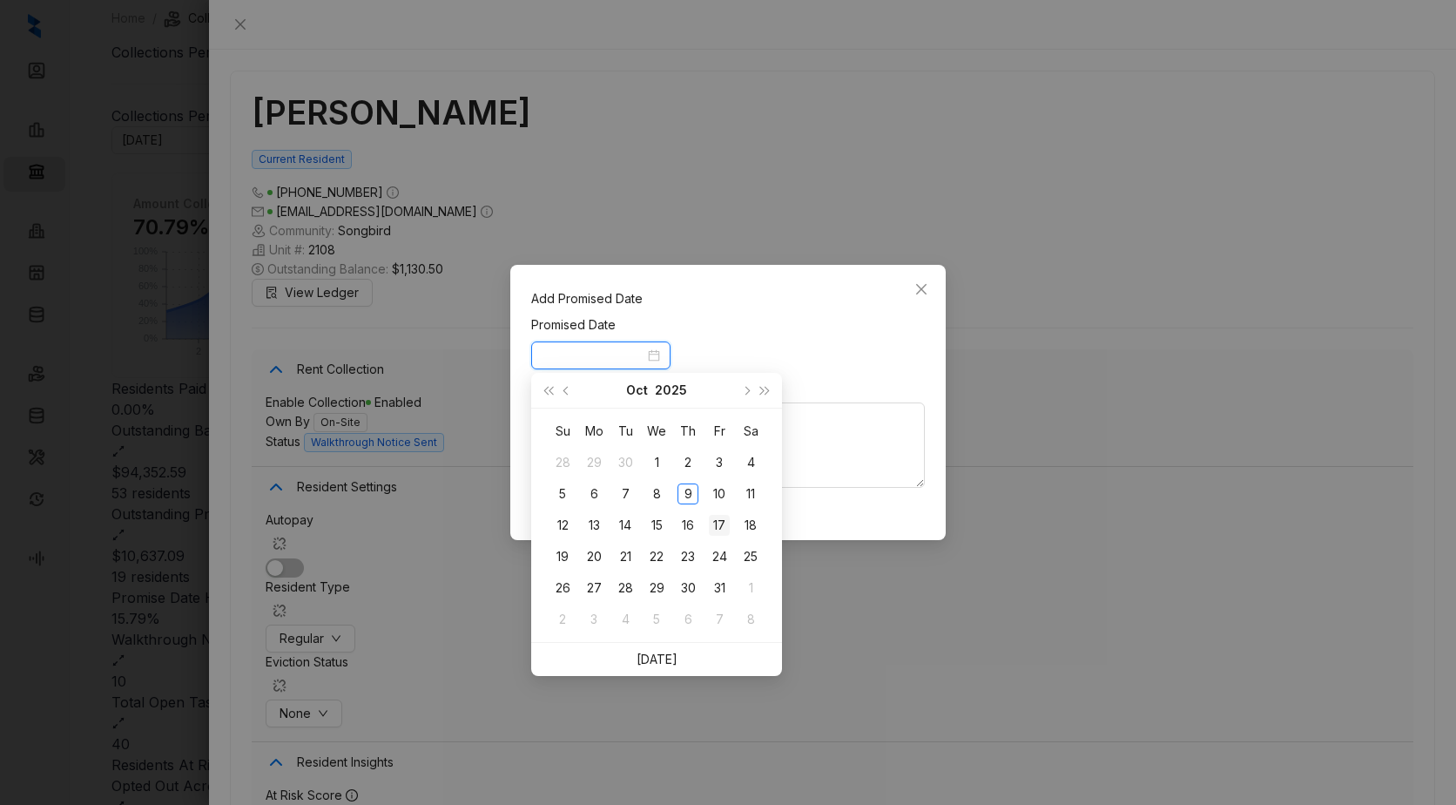
type input "**********"
click at [718, 529] on div "17" at bounding box center [719, 525] width 21 height 21
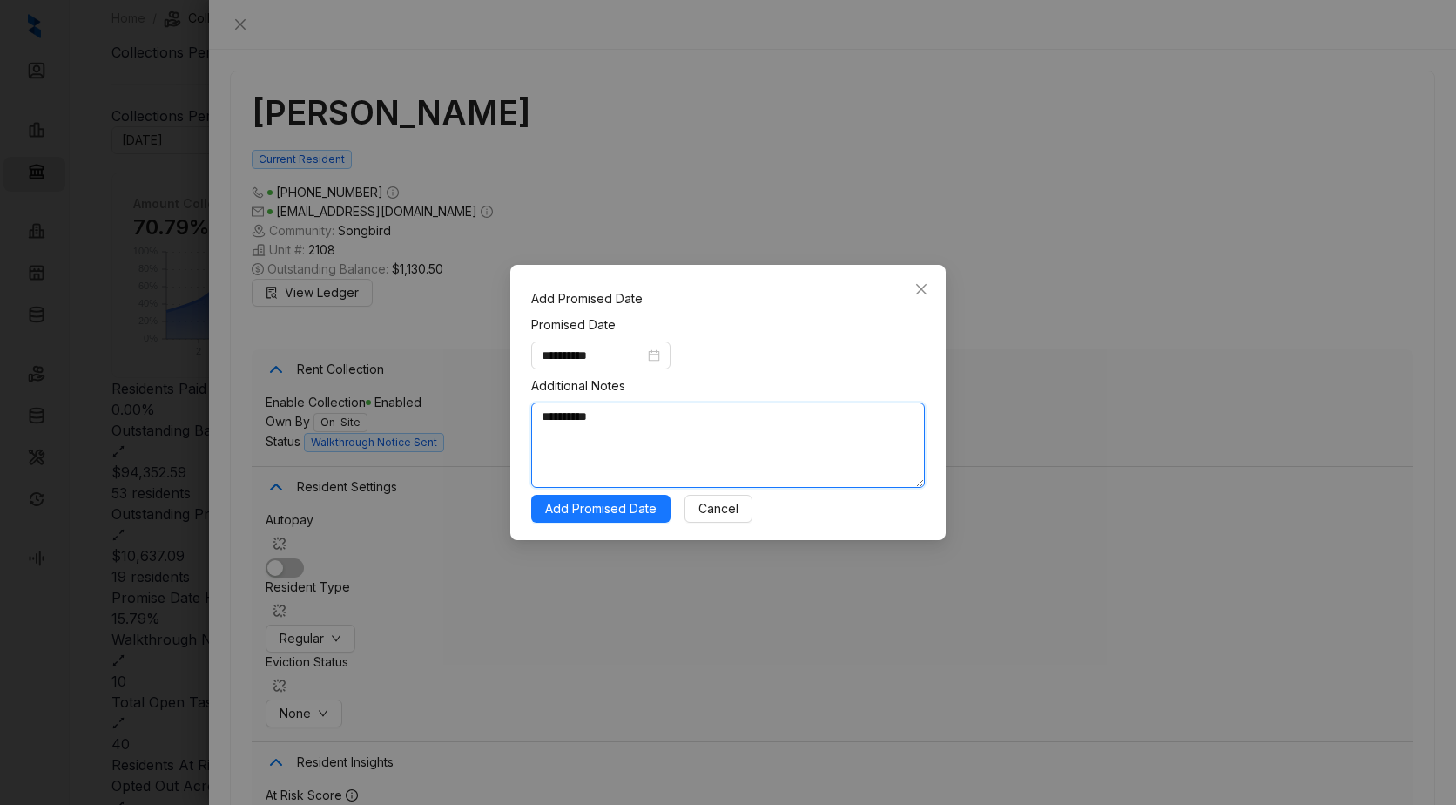
drag, startPoint x: 610, startPoint y: 415, endPoint x: 500, endPoint y: 409, distance: 109.9
click at [500, 409] on div "**********" at bounding box center [728, 402] width 1456 height 805
click at [658, 442] on textarea at bounding box center [728, 444] width 394 height 85
click at [739, 499] on button "Cancel" at bounding box center [719, 509] width 68 height 28
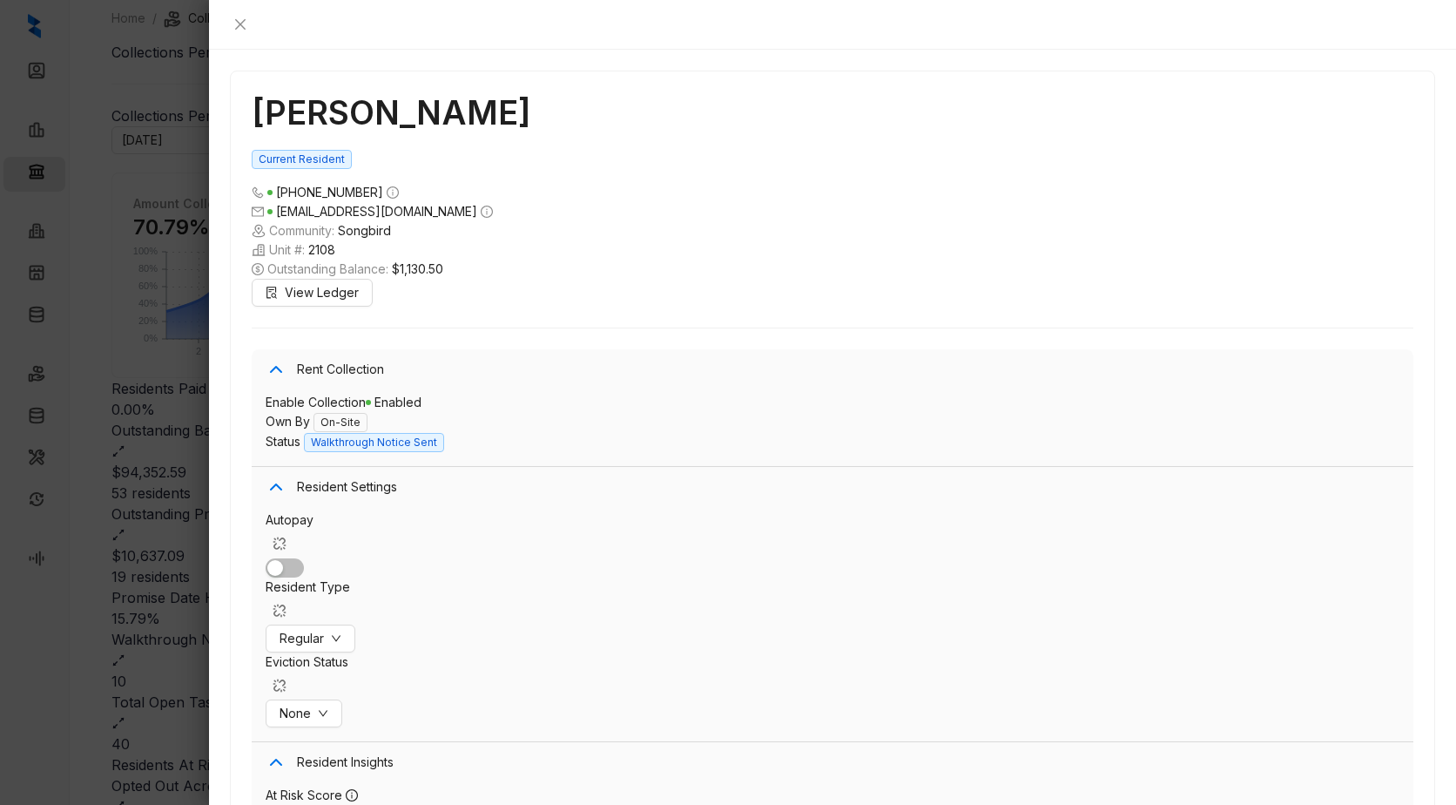
scroll to position [4402, 0]
click at [247, 30] on icon "close" at bounding box center [240, 24] width 14 height 14
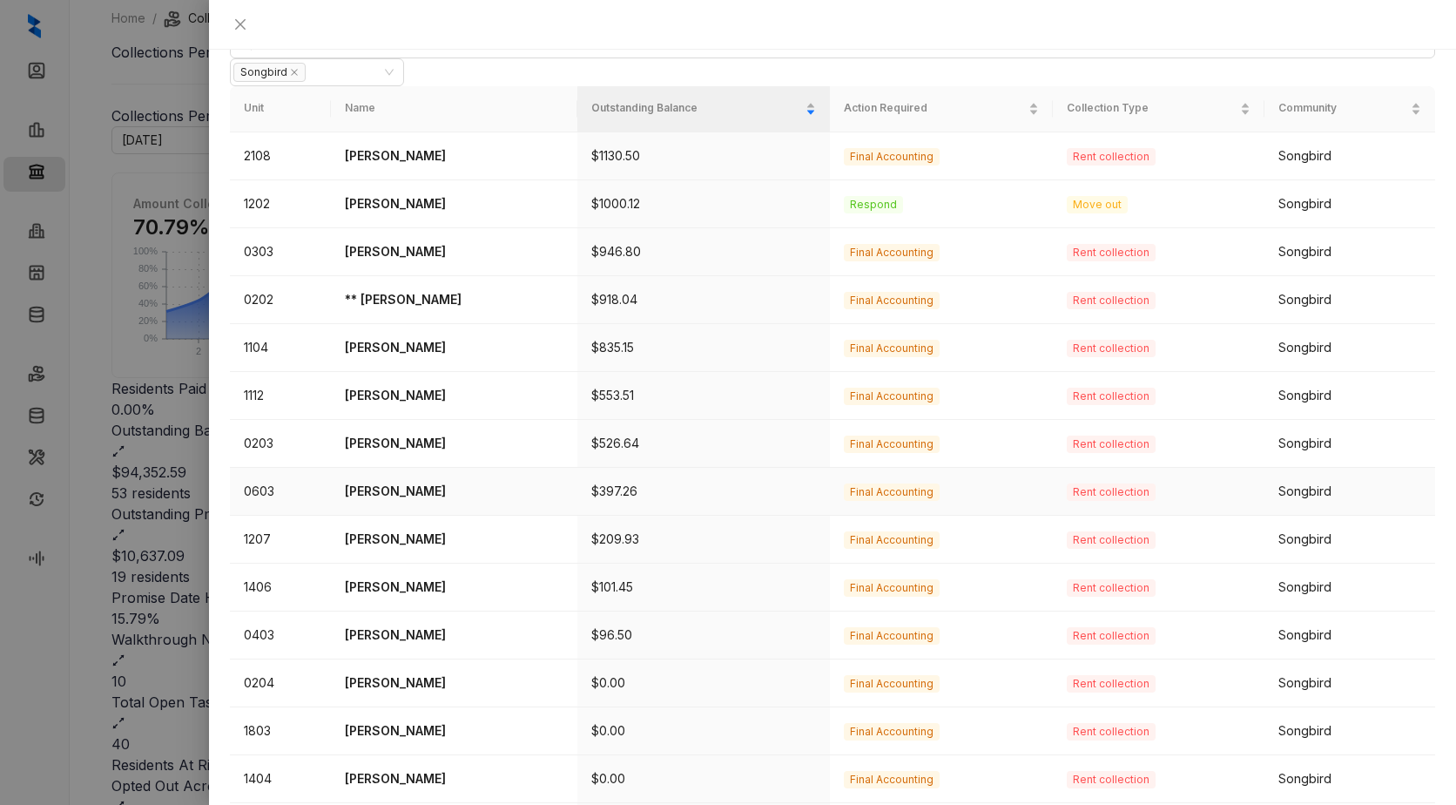
scroll to position [90, 0]
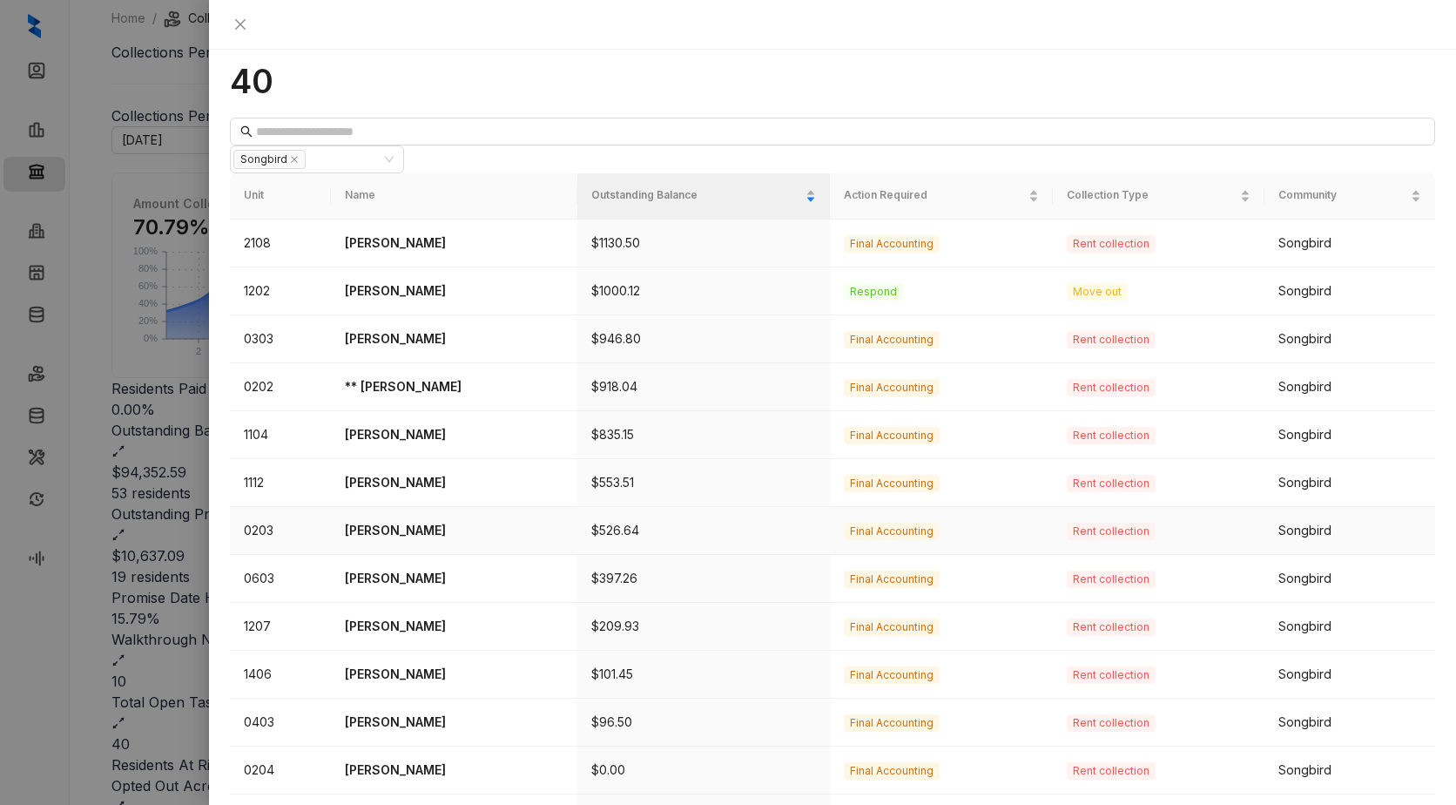
click at [1265, 507] on td "Songbird" at bounding box center [1350, 531] width 171 height 48
click at [900, 523] on span "Final Accounting" at bounding box center [892, 531] width 96 height 17
click at [424, 521] on p "[PERSON_NAME]" at bounding box center [454, 530] width 219 height 19
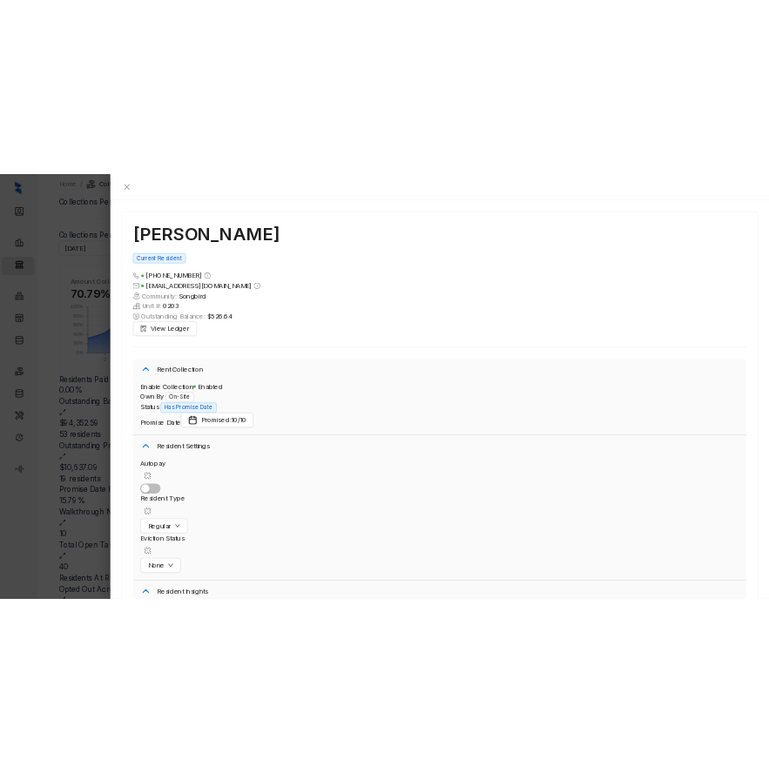
scroll to position [2993, 0]
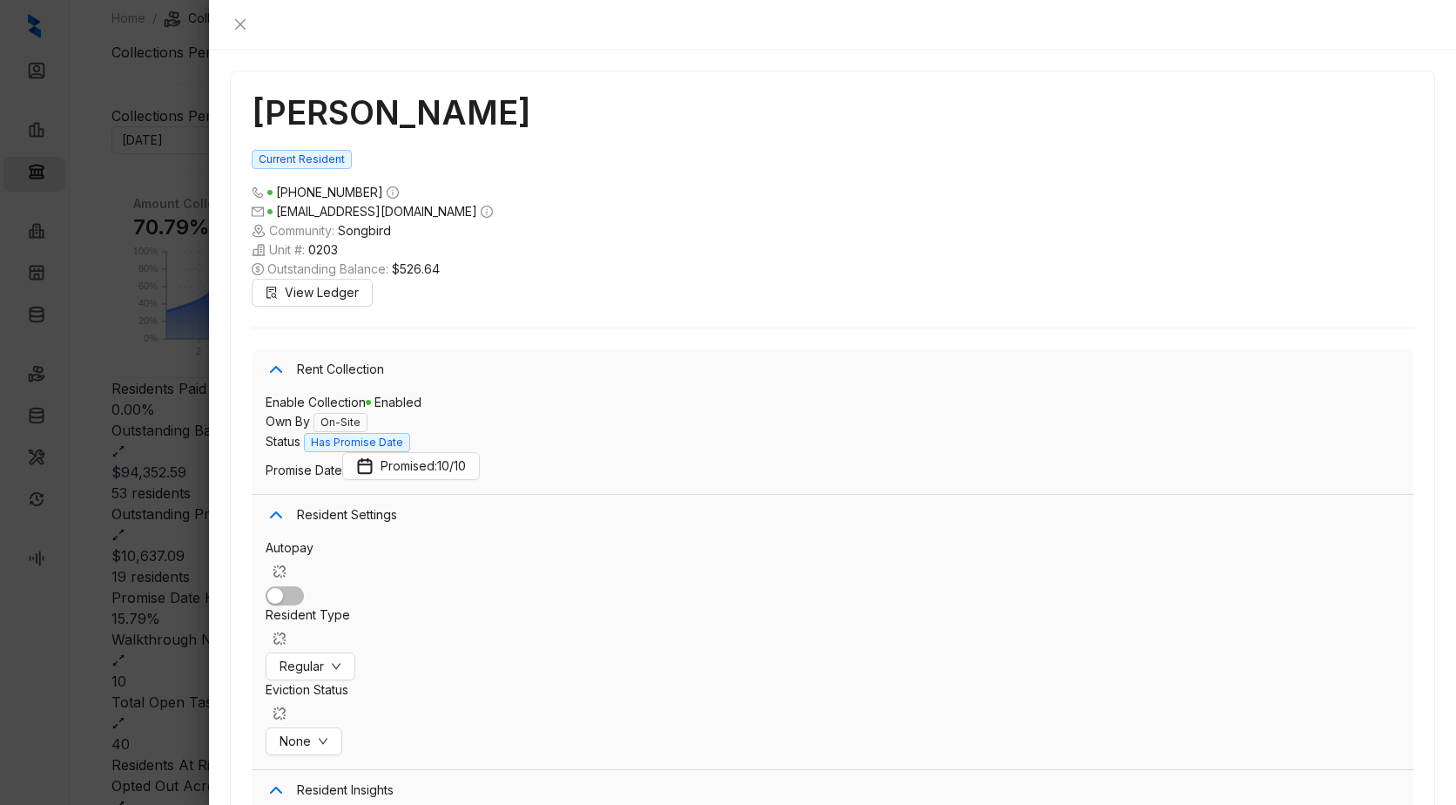
drag, startPoint x: 769, startPoint y: 577, endPoint x: 579, endPoint y: 544, distance: 192.9
drag, startPoint x: 760, startPoint y: 582, endPoint x: 564, endPoint y: 532, distance: 202.2
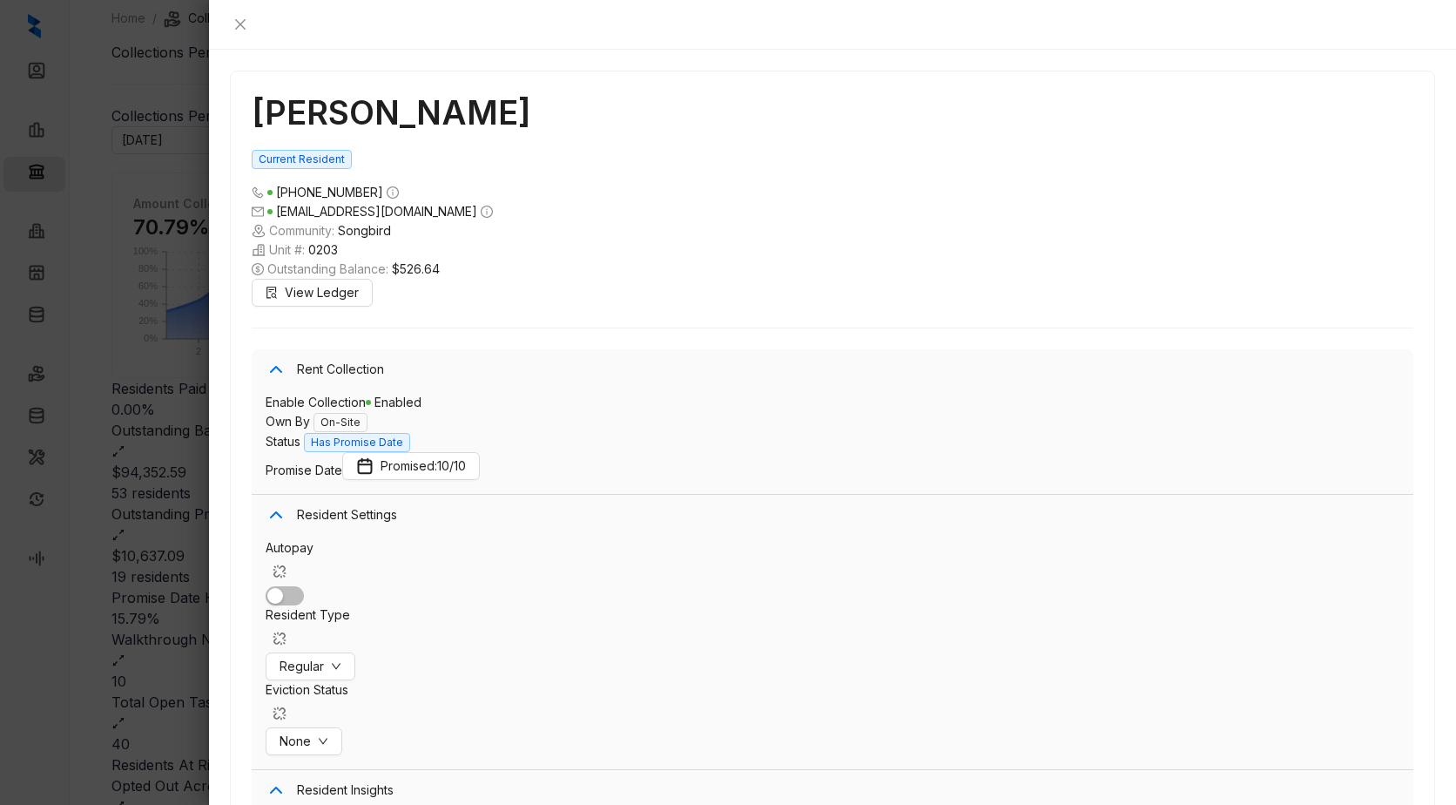
drag, startPoint x: 564, startPoint y: 532, endPoint x: 733, endPoint y: 592, distance: 179.3
drag, startPoint x: 691, startPoint y: 584, endPoint x: 576, endPoint y: 549, distance: 120.4
drag, startPoint x: 576, startPoint y: 549, endPoint x: 737, endPoint y: 610, distance: 172.3
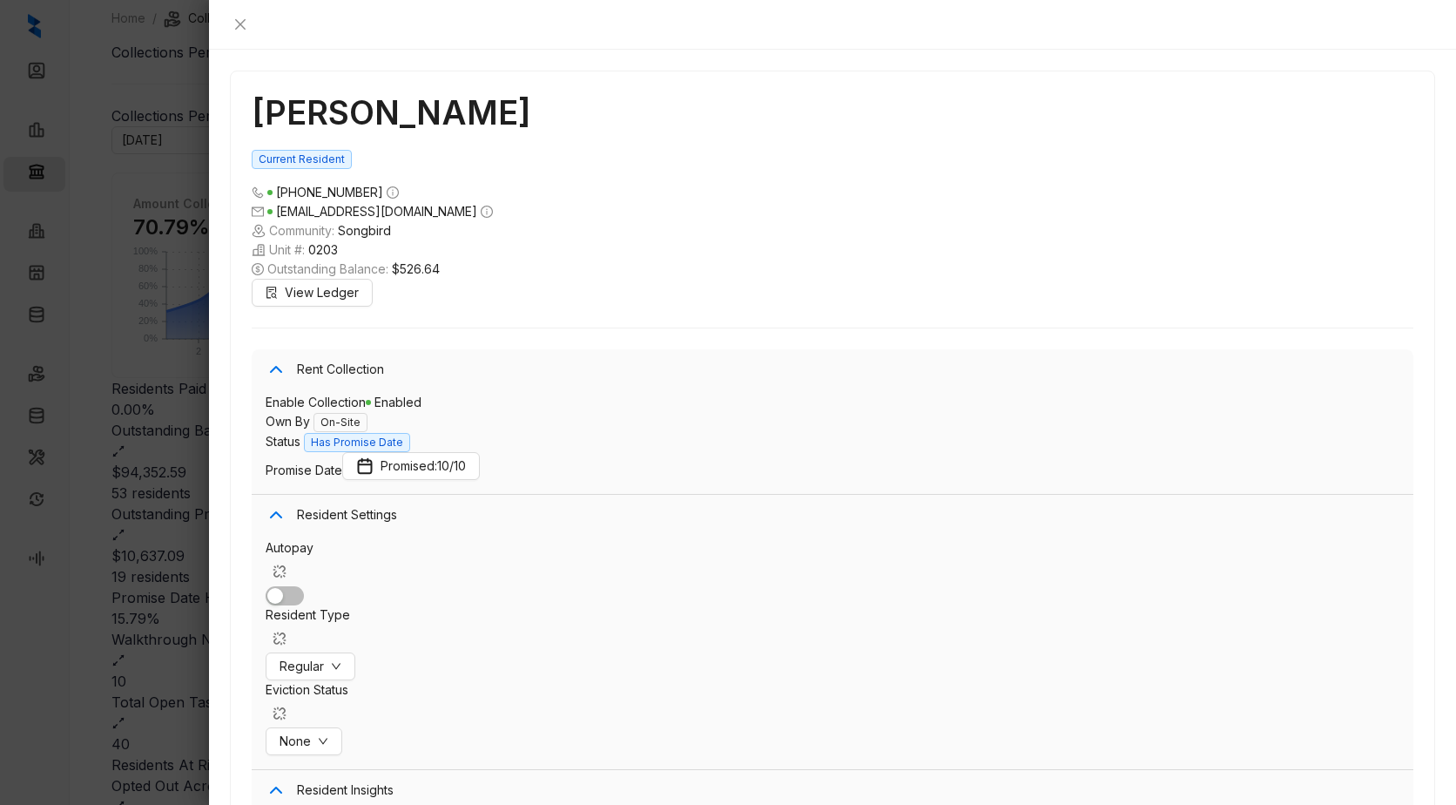
drag, startPoint x: 728, startPoint y: 584, endPoint x: 577, endPoint y: 535, distance: 159.2
